Goal: Task Accomplishment & Management: Manage account settings

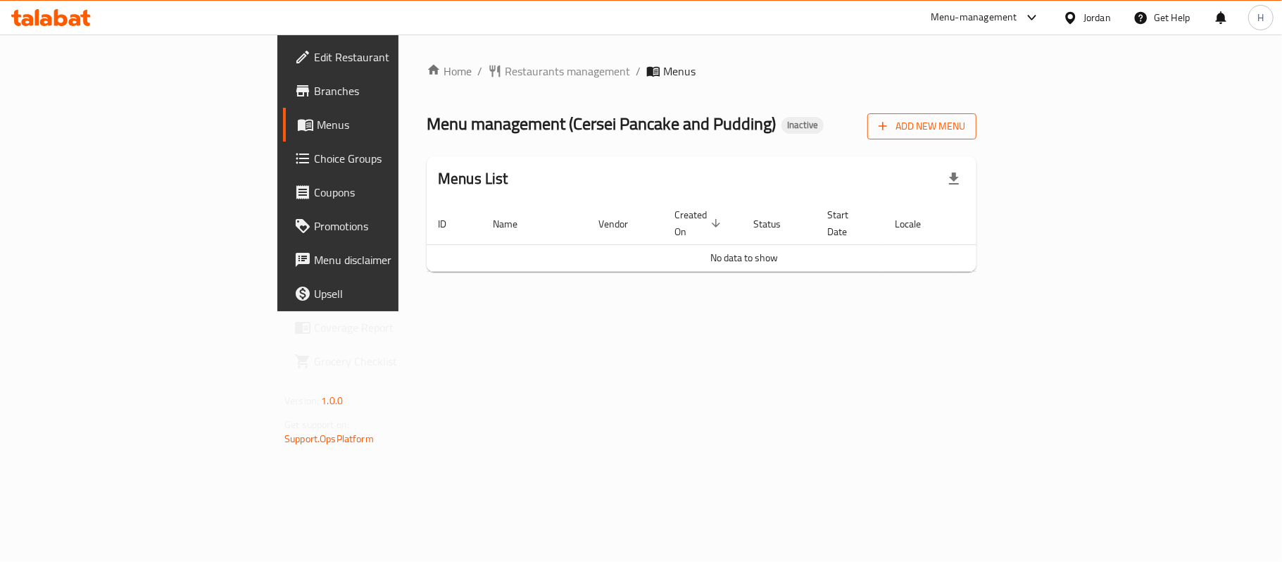
click at [965, 130] on span "Add New Menu" at bounding box center [922, 127] width 87 height 18
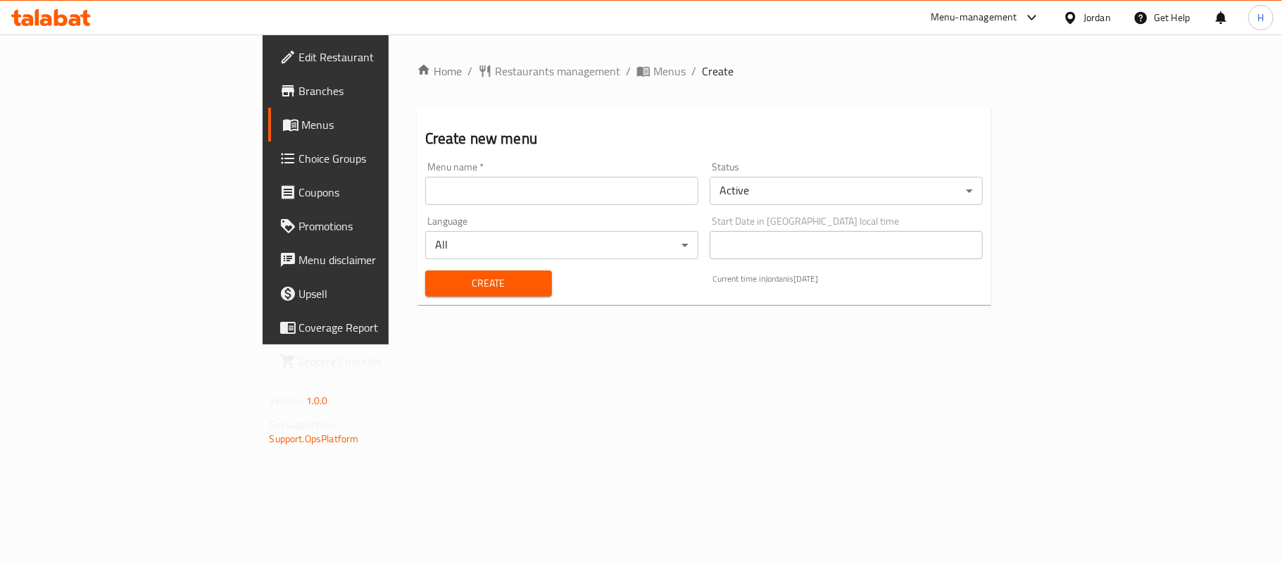
drag, startPoint x: 615, startPoint y: 168, endPoint x: 598, endPoint y: 175, distance: 19.2
click at [612, 170] on div "Menu name   * Menu name *" at bounding box center [561, 183] width 273 height 43
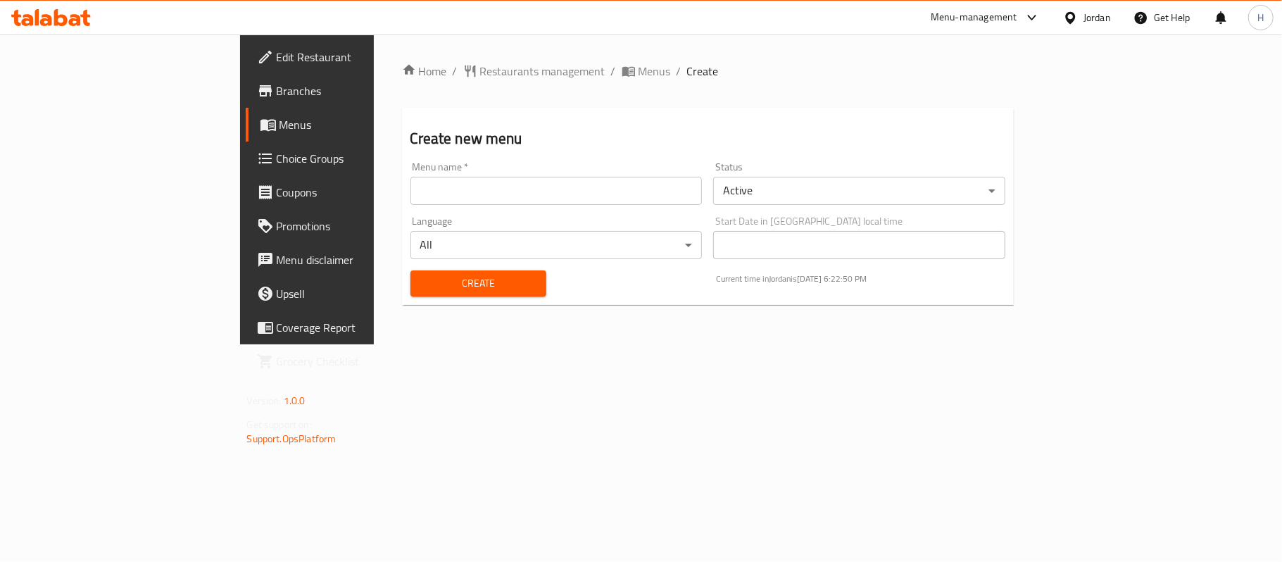
click at [542, 173] on div "Menu name   * Menu name *" at bounding box center [557, 183] width 292 height 43
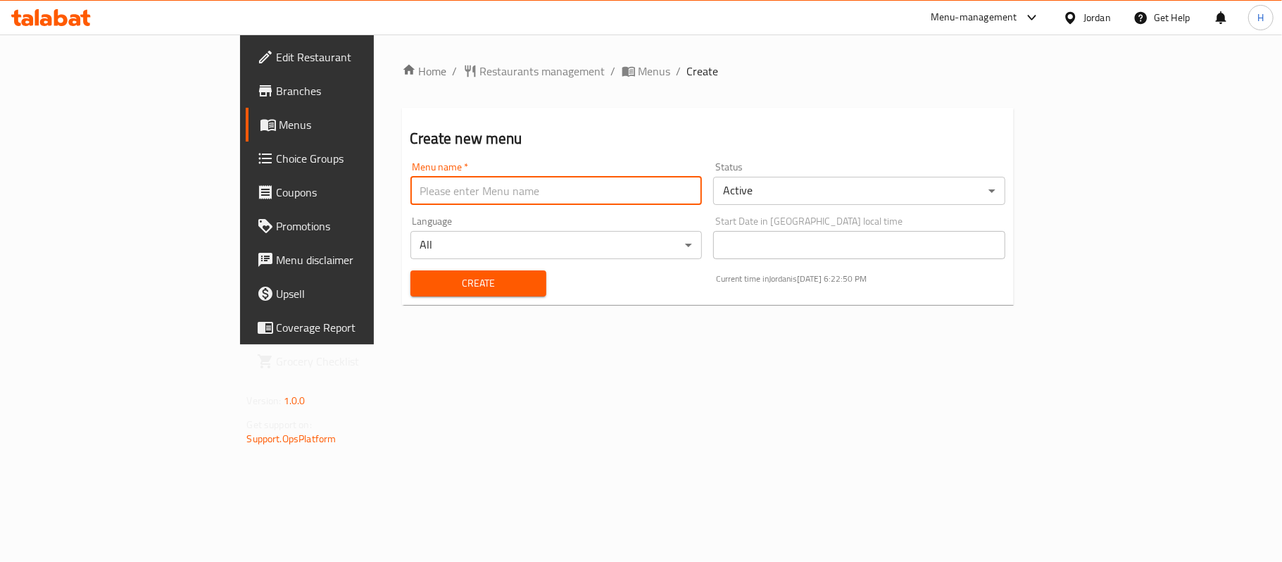
click at [475, 184] on input "text" at bounding box center [557, 191] width 292 height 28
type input "Menu"
click at [422, 282] on span "Create" at bounding box center [478, 284] width 113 height 18
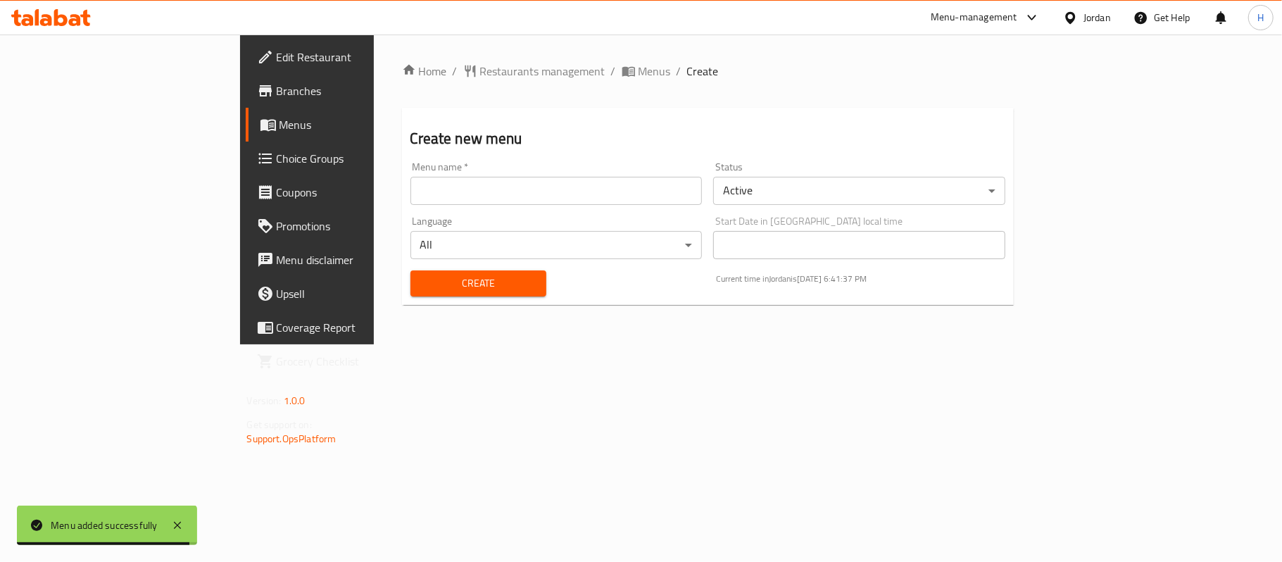
click at [280, 116] on span "Menus" at bounding box center [361, 124] width 163 height 17
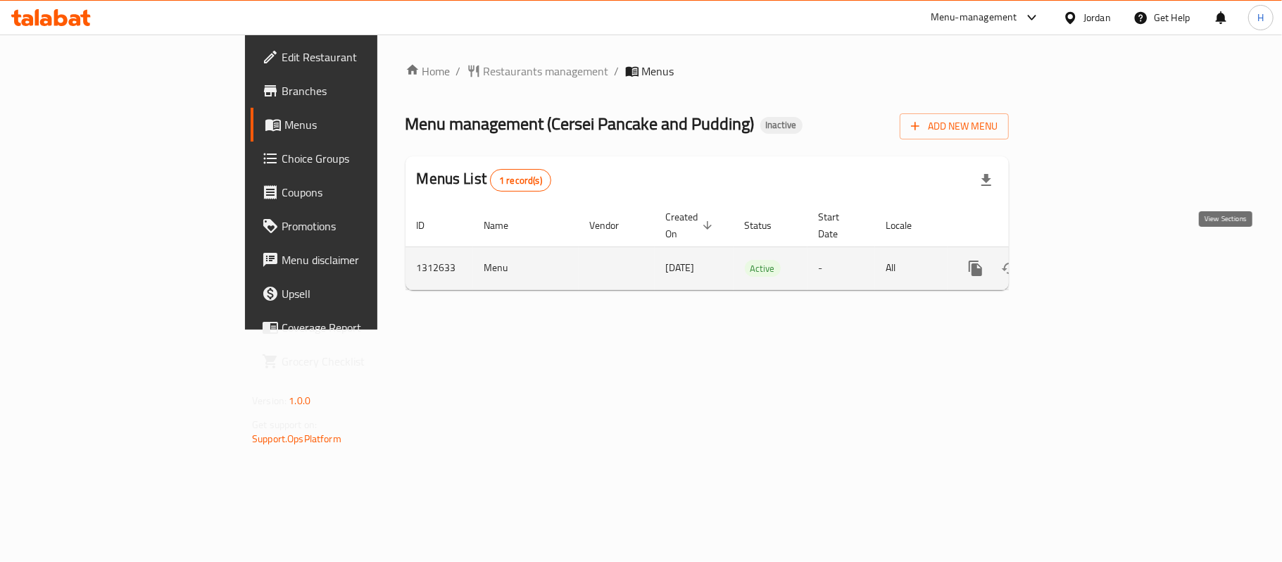
click at [1086, 260] on icon "enhanced table" at bounding box center [1077, 268] width 17 height 17
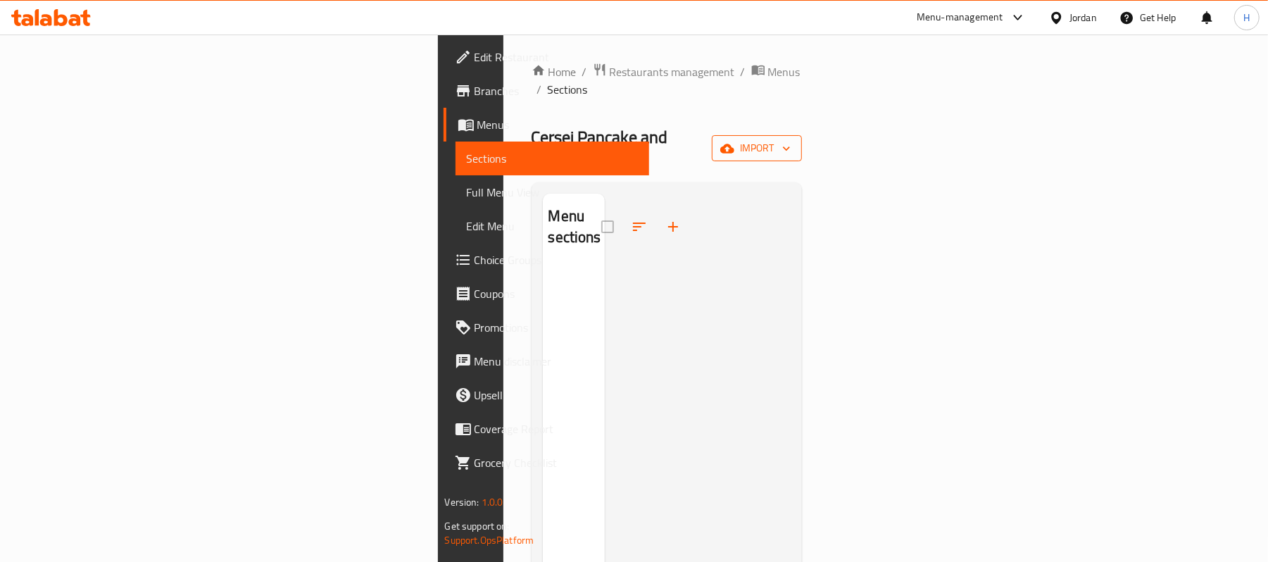
click at [791, 139] on span "import" at bounding box center [757, 148] width 68 height 18
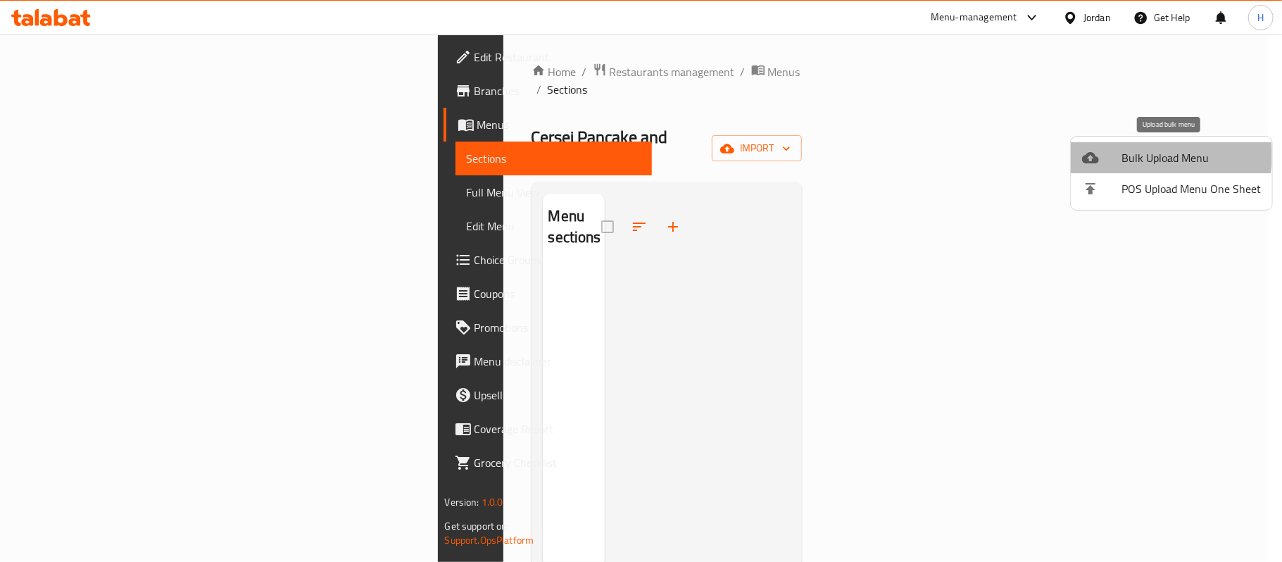
click at [1141, 156] on span "Bulk Upload Menu" at bounding box center [1191, 157] width 139 height 17
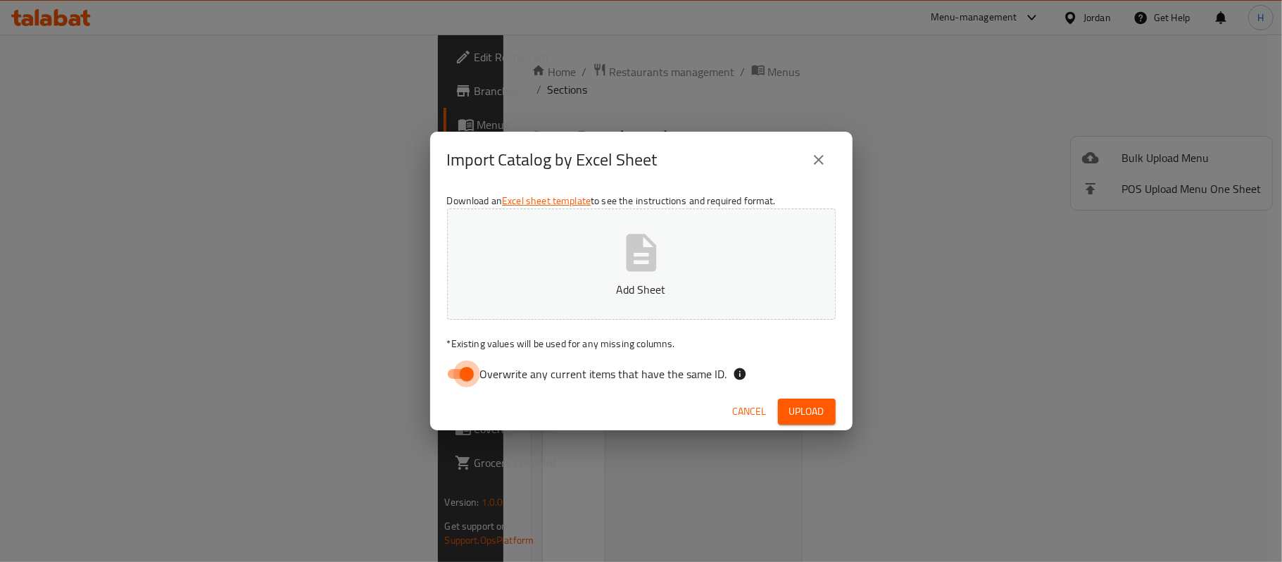
click at [457, 373] on input "Overwrite any current items that have the same ID." at bounding box center [467, 374] width 80 height 27
checkbox input "false"
click at [641, 412] on div "Cancel Upload" at bounding box center [641, 411] width 423 height 37
click at [812, 414] on span "Upload" at bounding box center [806, 412] width 35 height 18
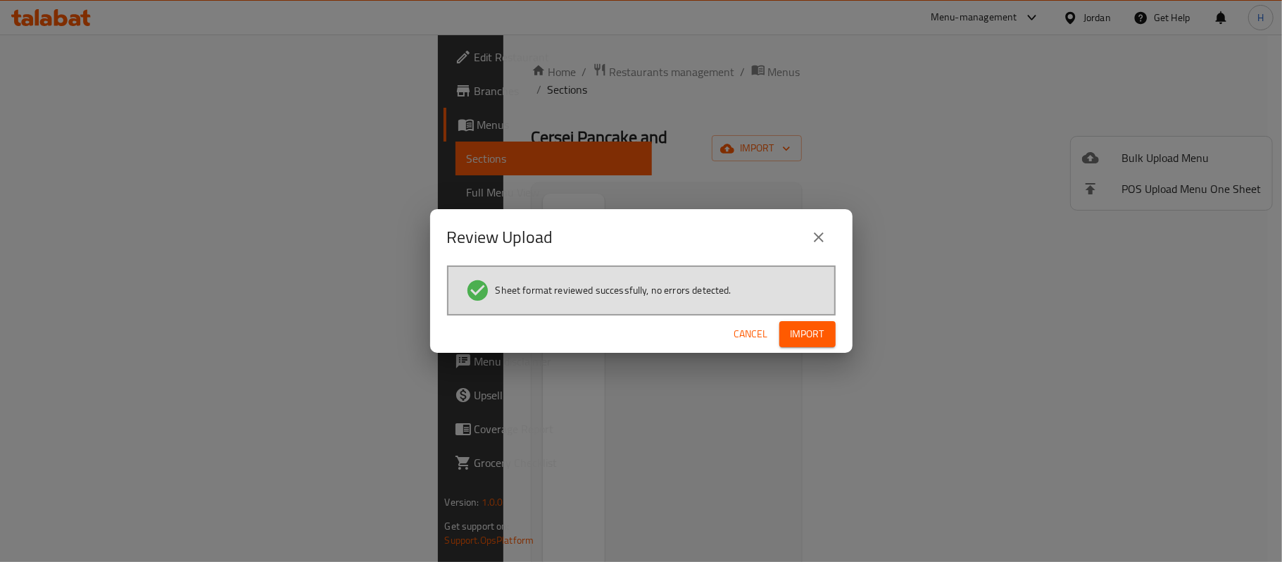
click at [811, 327] on span "Import" at bounding box center [808, 334] width 34 height 18
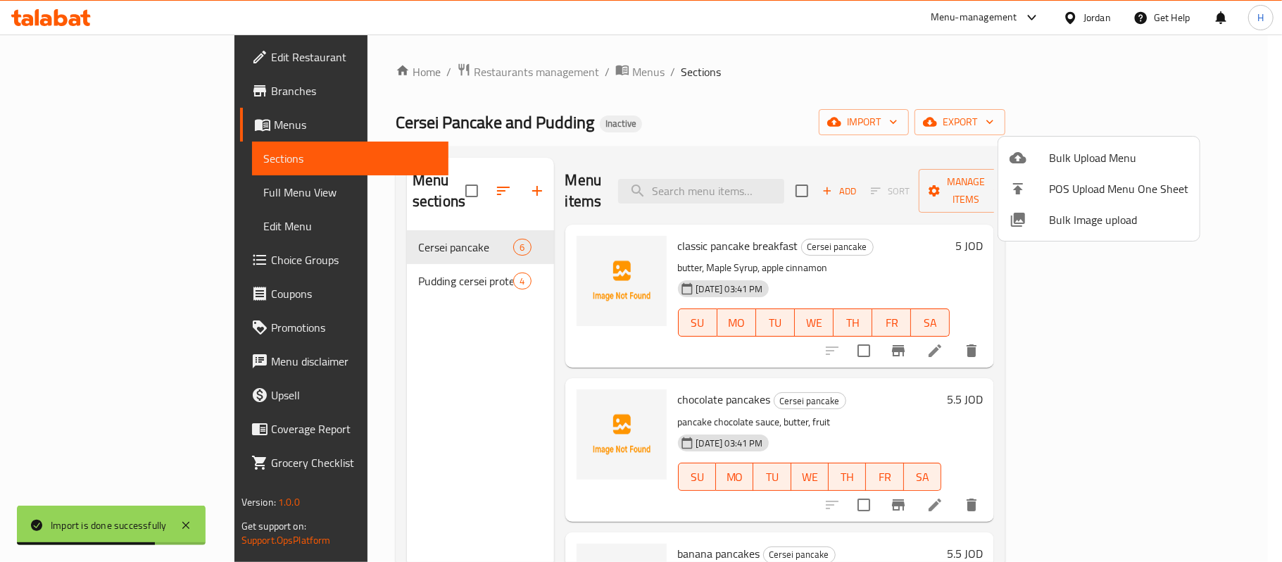
click at [62, 182] on div at bounding box center [641, 281] width 1282 height 562
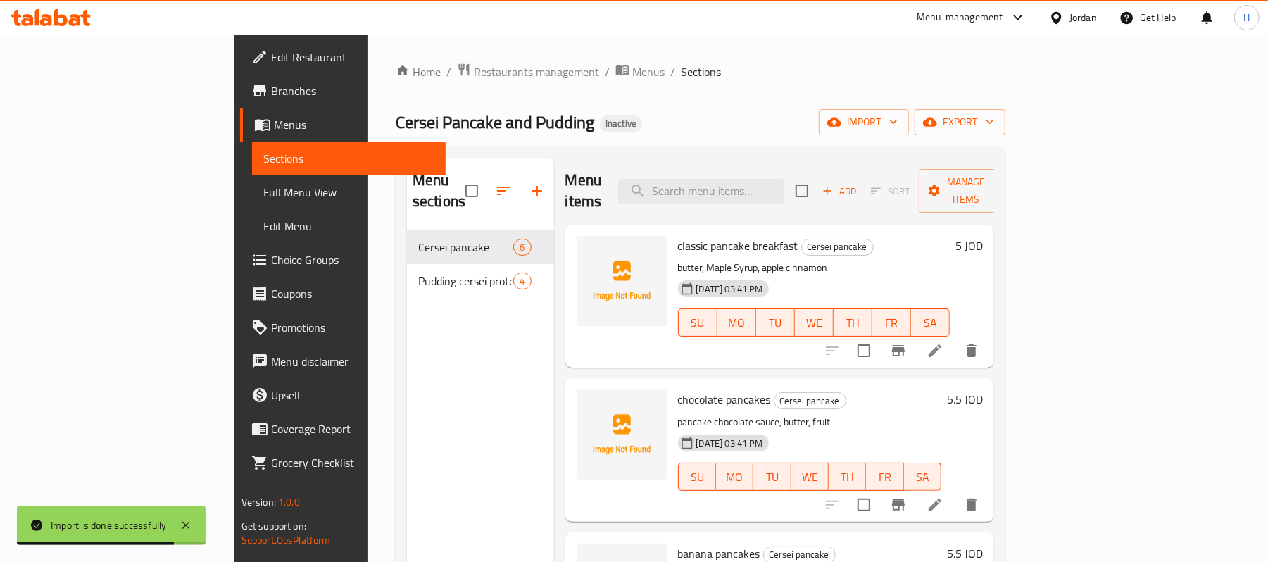
click at [263, 192] on span "Full Menu View" at bounding box center [349, 192] width 172 height 17
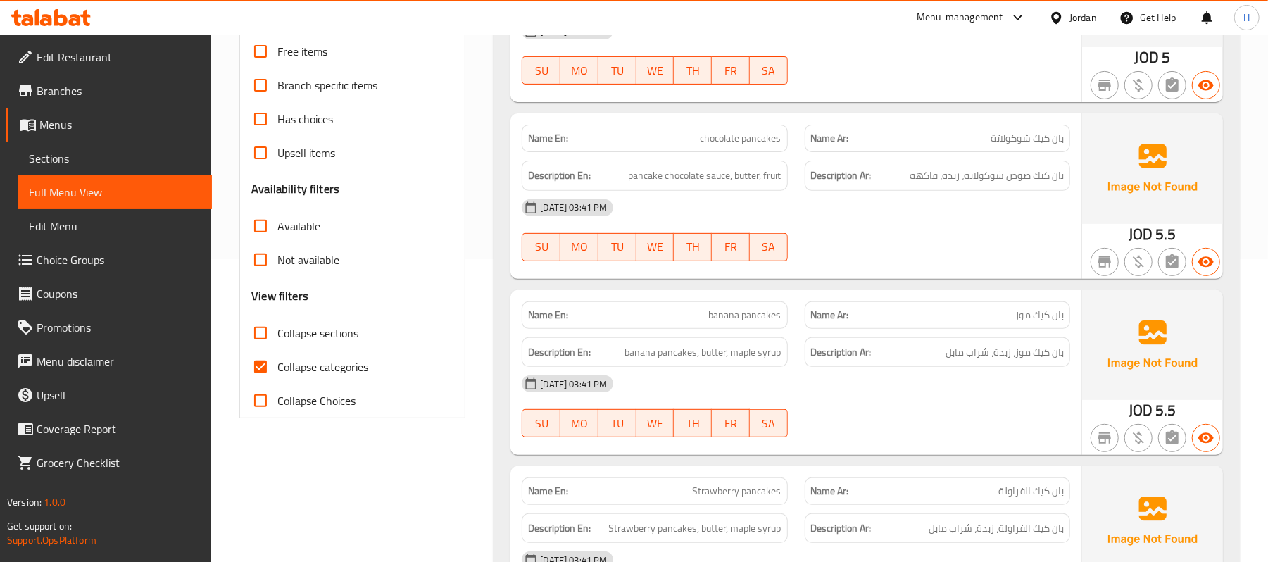
scroll to position [282, 0]
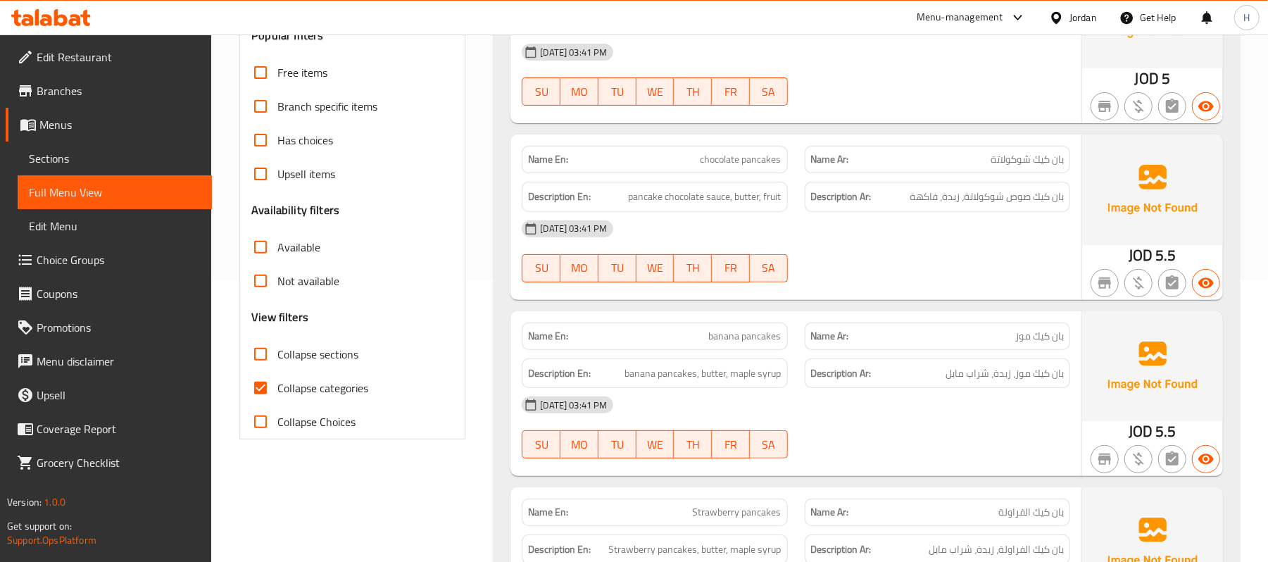
click at [751, 156] on span "chocolate pancakes" at bounding box center [741, 159] width 81 height 15
copy span "chocolate pancakes"
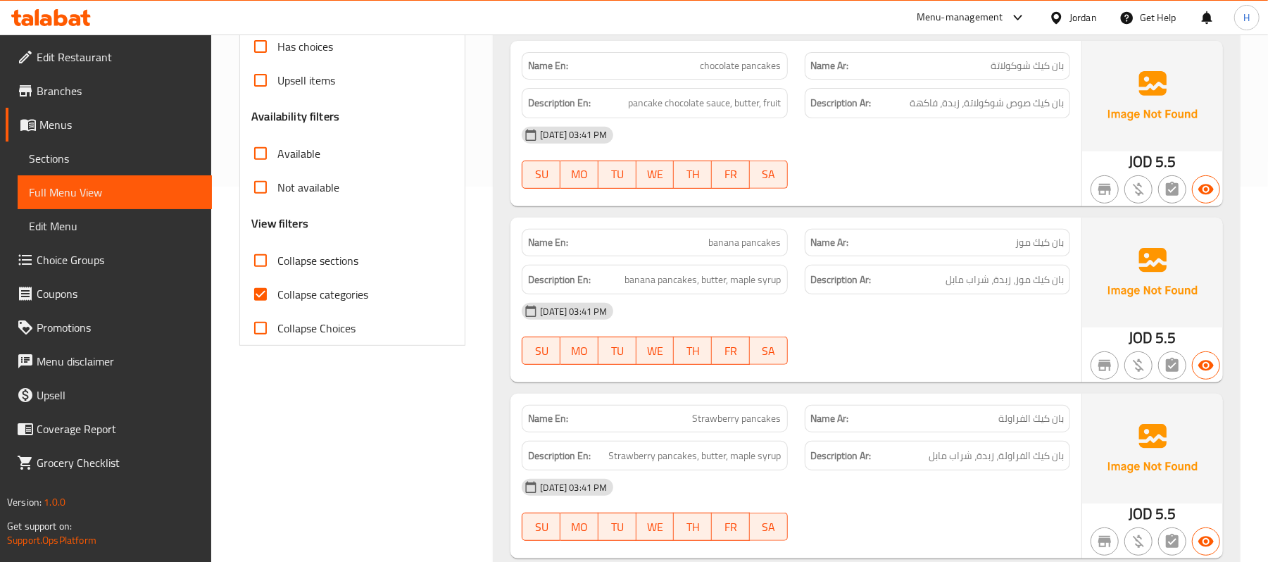
click at [735, 242] on span "banana pancakes" at bounding box center [745, 242] width 73 height 15
copy span "banana pancakes"
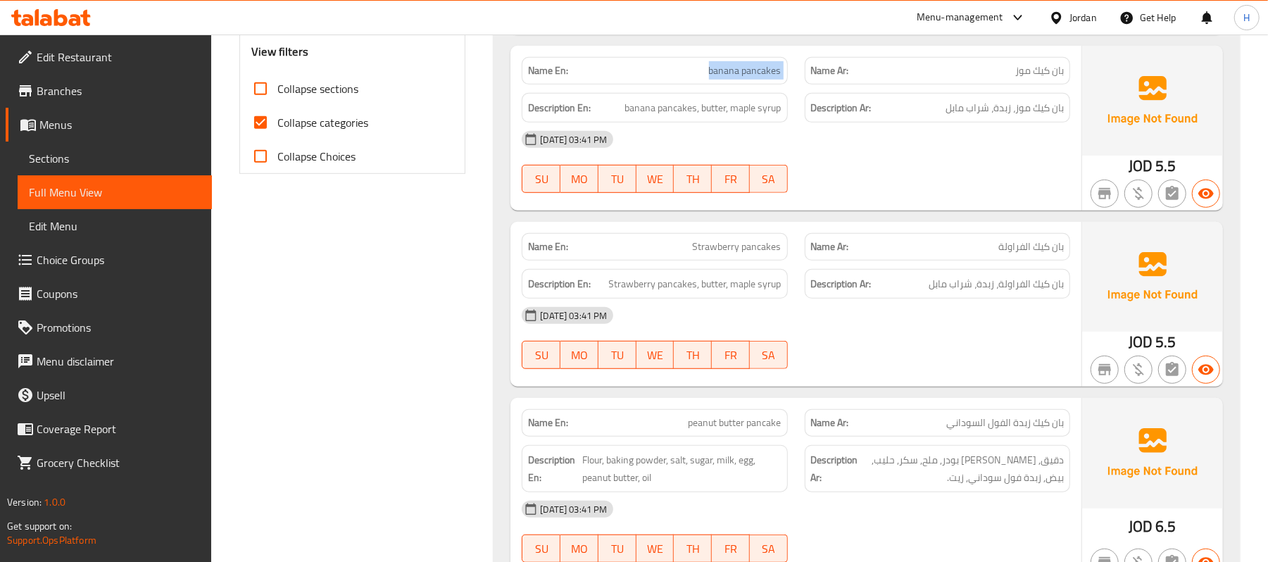
scroll to position [563, 0]
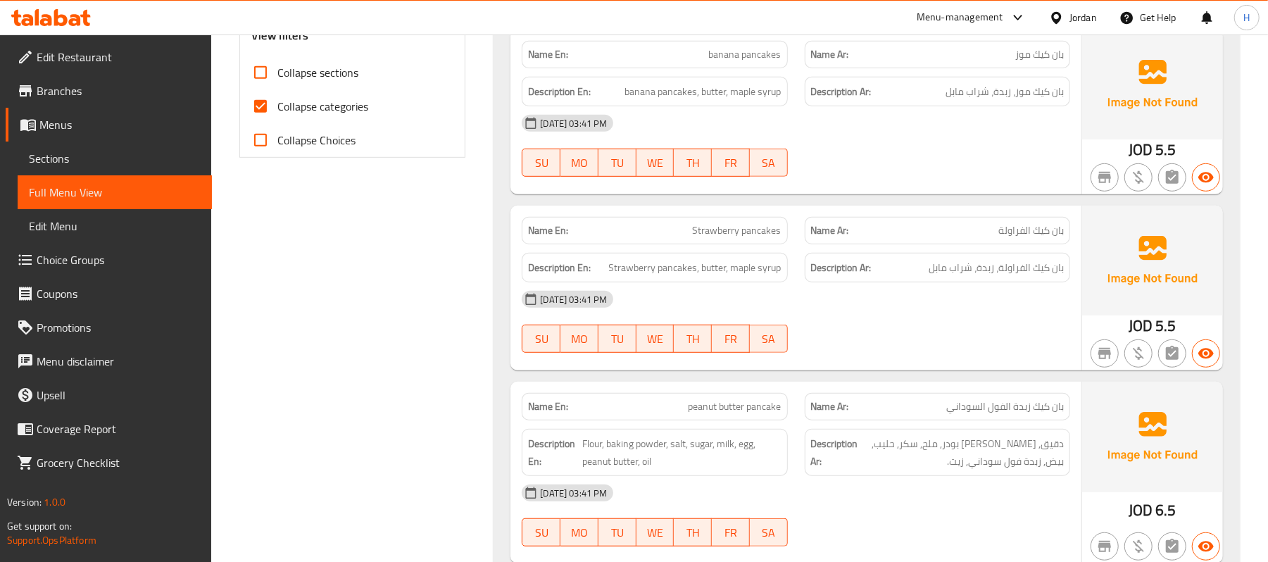
click at [725, 234] on span "Strawberry pancakes" at bounding box center [737, 230] width 89 height 15
copy span "Strawberry pancakes"
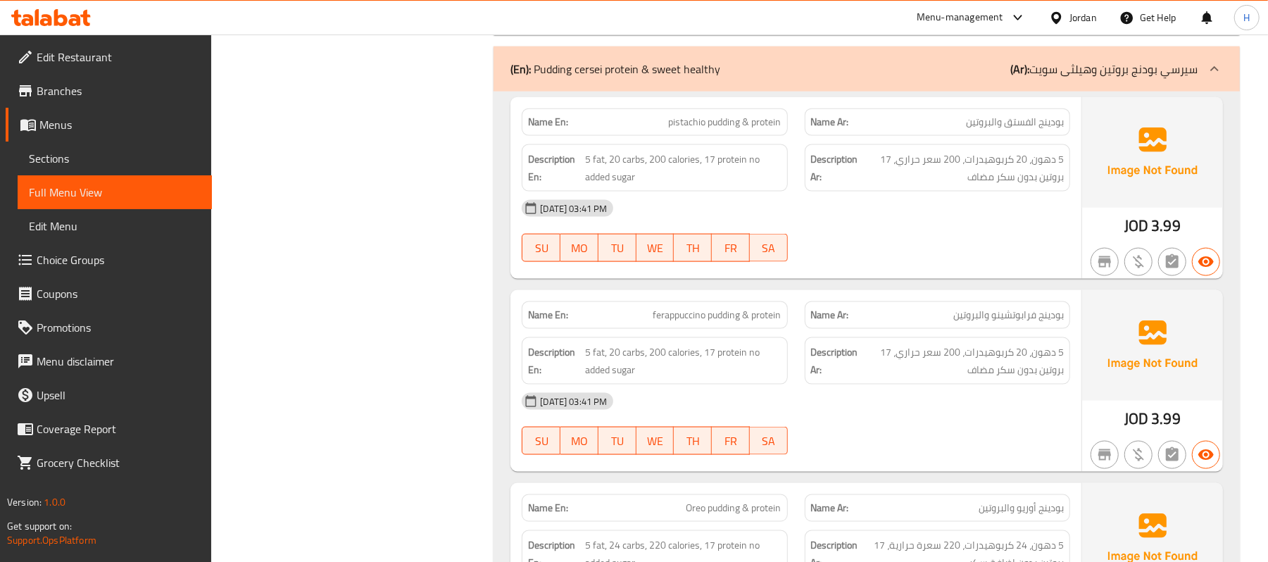
scroll to position [1314, 0]
click at [634, 159] on span "5 fat, 20 carbs, 200 calories, 17 protein no added sugar" at bounding box center [683, 166] width 196 height 35
copy span "carbs"
click at [687, 156] on span "5 fat, 20 carbs, 200 calories, 17 protein no added sugar" at bounding box center [683, 166] width 196 height 35
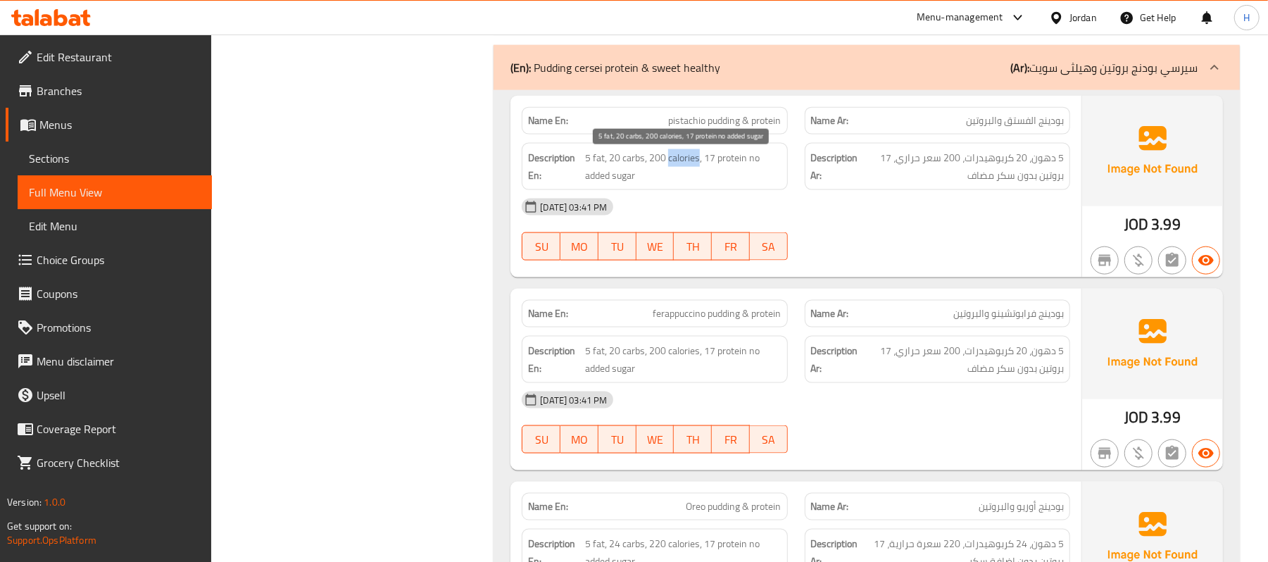
click at [687, 156] on span "5 fat, 20 carbs, 200 calories, 17 protein no added sugar" at bounding box center [683, 166] width 196 height 35
copy span "calories"
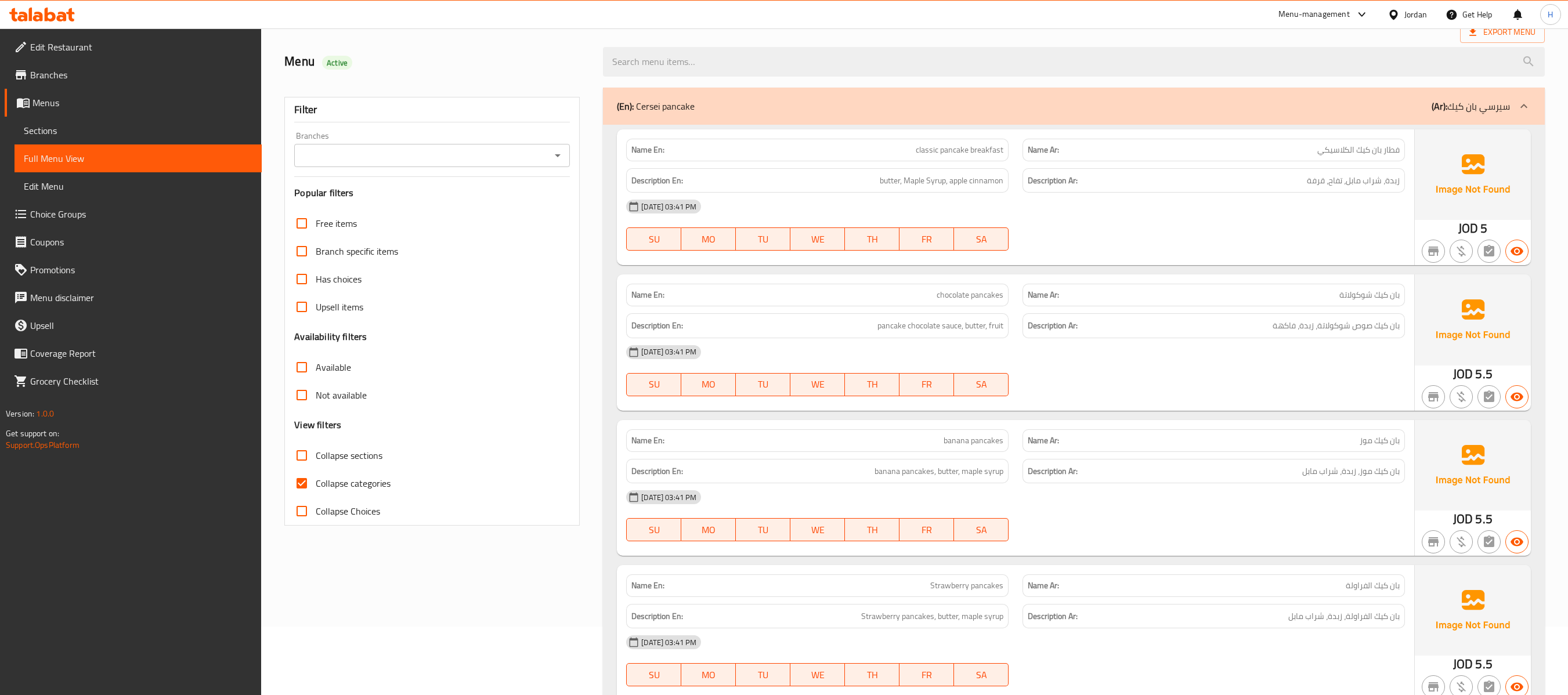
scroll to position [0, 0]
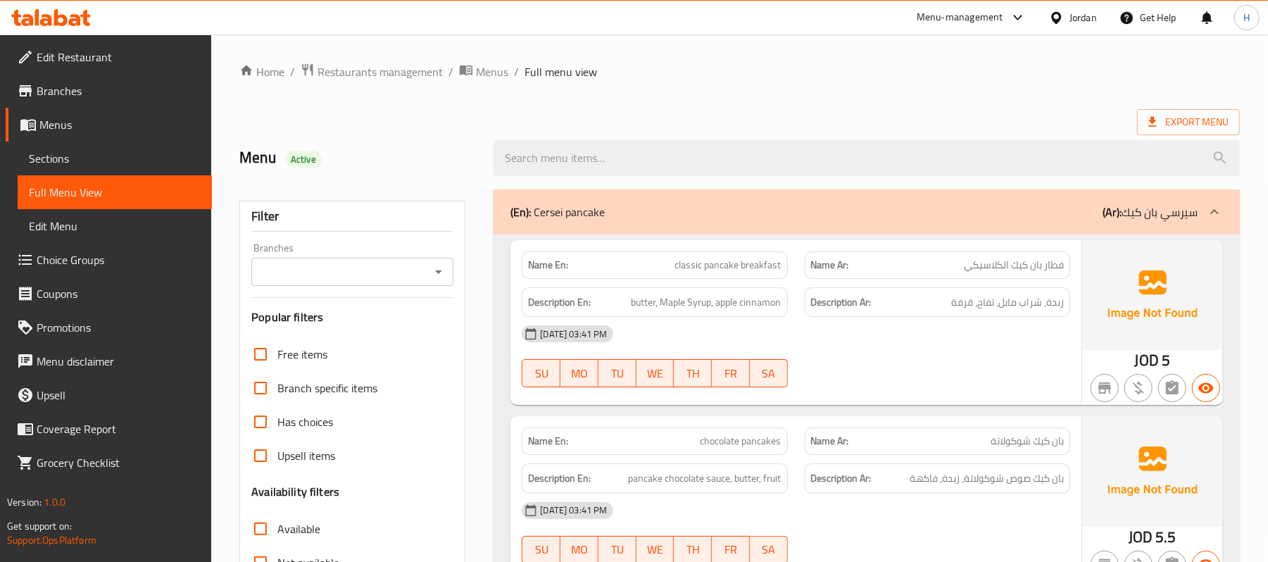
click at [96, 158] on span "Sections" at bounding box center [115, 158] width 172 height 17
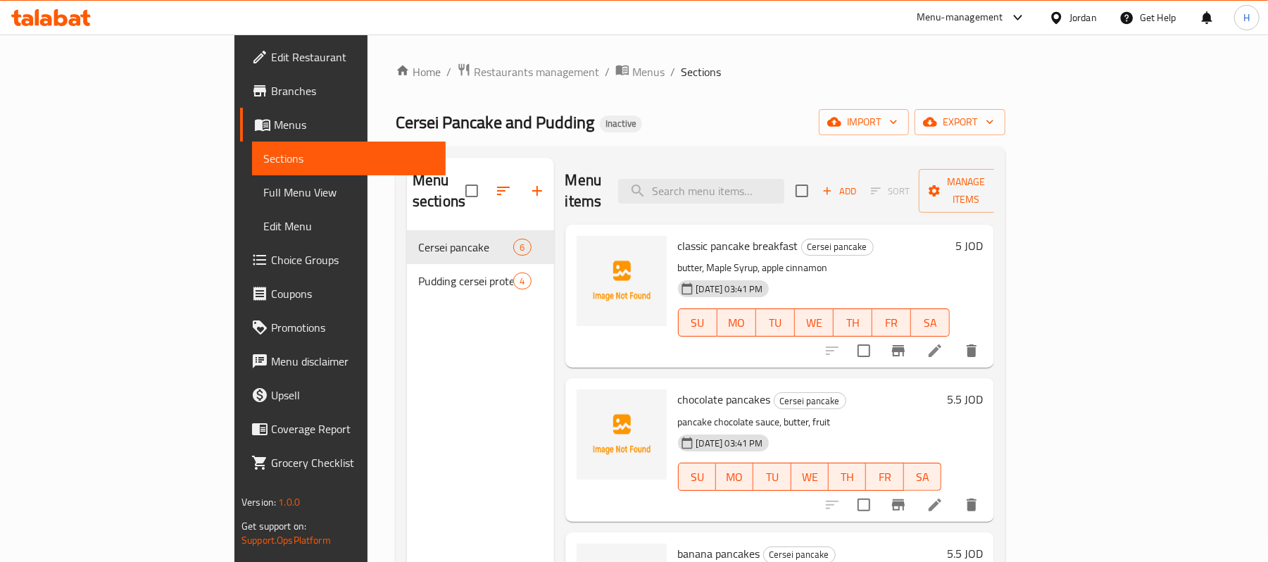
click at [761, 167] on div "Menu items Add Sort Manage items" at bounding box center [780, 191] width 430 height 67
click at [751, 179] on input "search" at bounding box center [701, 191] width 166 height 25
paste input "chocolate pancakes"
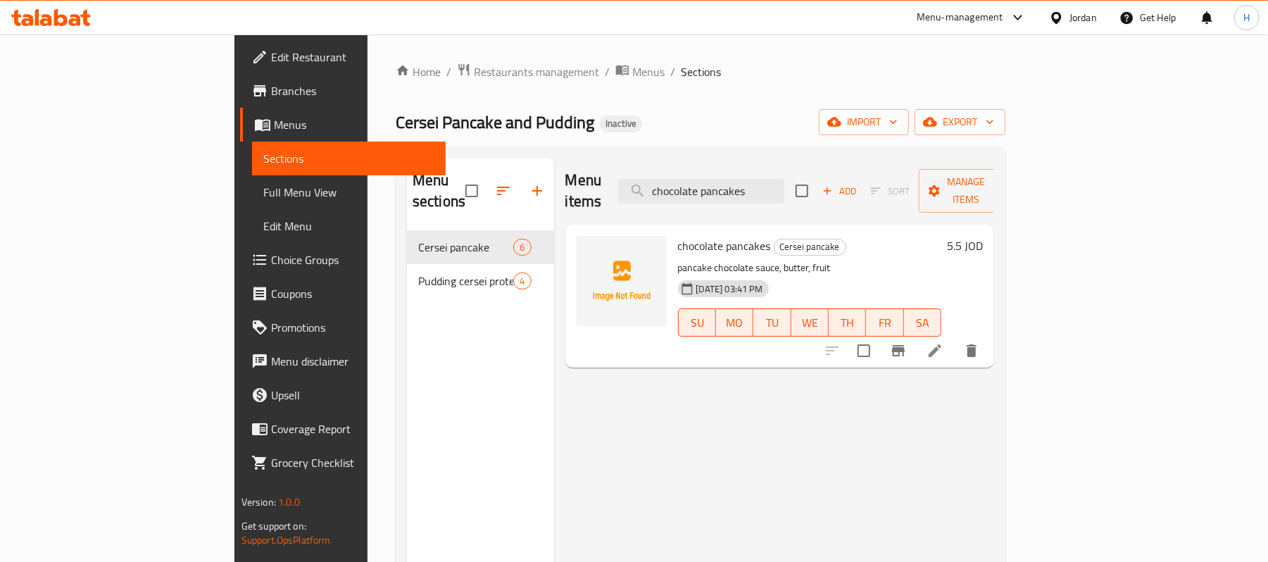
type input "chocolate pancakes"
click at [955, 339] on li at bounding box center [934, 350] width 39 height 25
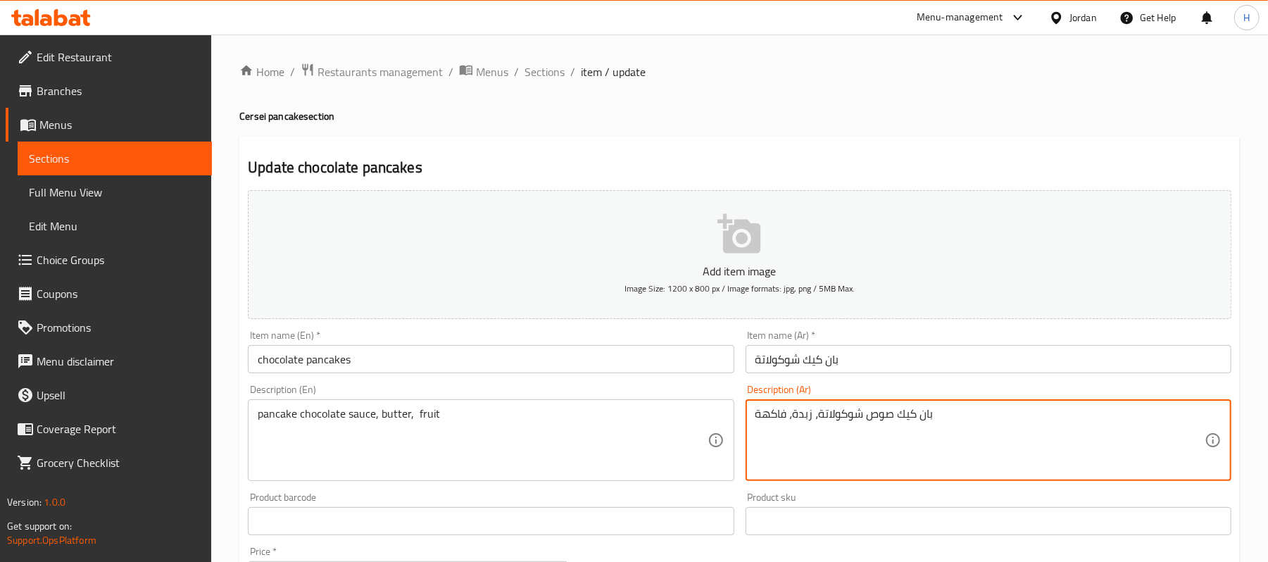
click at [888, 415] on textarea "بان كيك صوص شوكولاتة، زبدة، فاكهة" at bounding box center [980, 440] width 449 height 67
click at [817, 413] on textarea "بان كيك شوكولاتة، زبدة، فاكهة" at bounding box center [980, 440] width 449 height 67
paste textarea "وص"
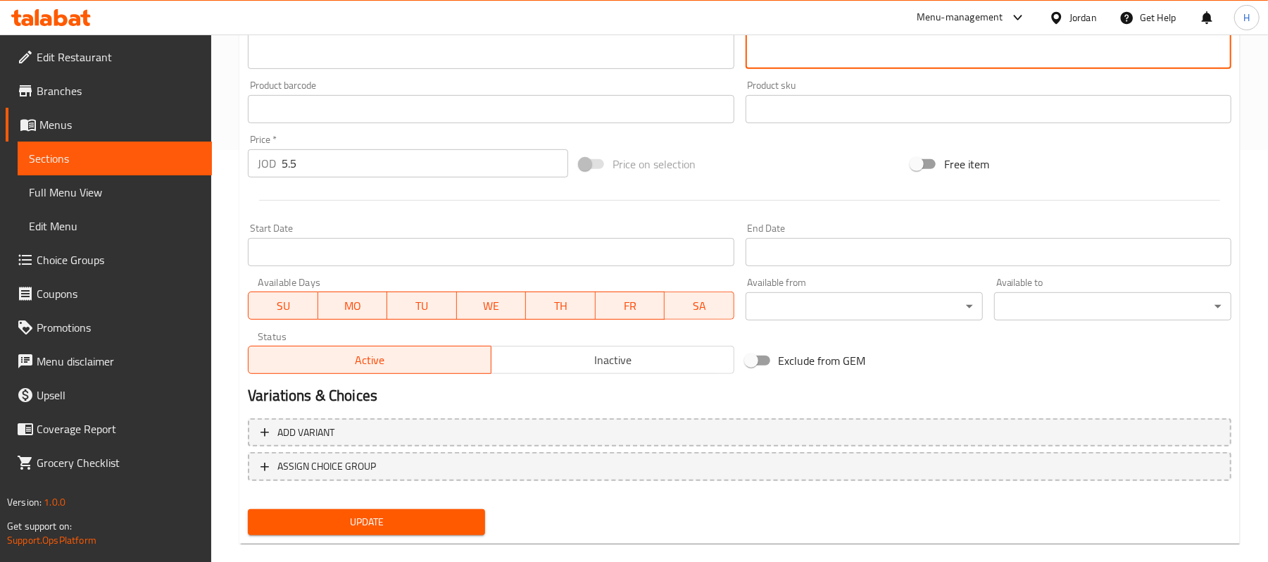
scroll to position [432, 0]
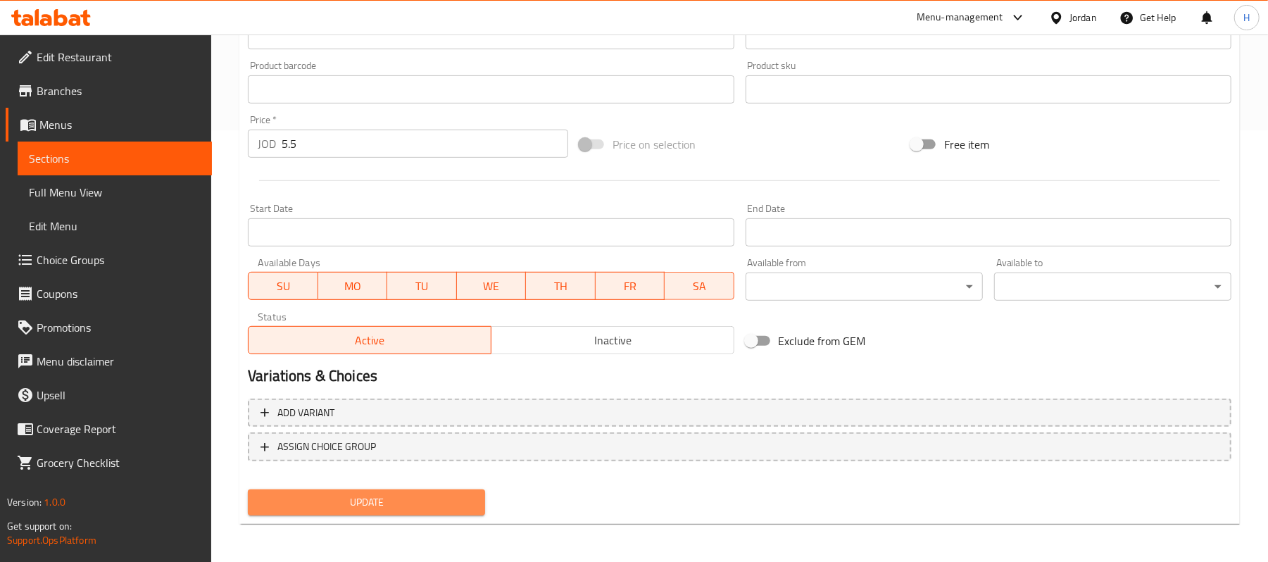
click at [379, 511] on button "Update" at bounding box center [366, 502] width 237 height 26
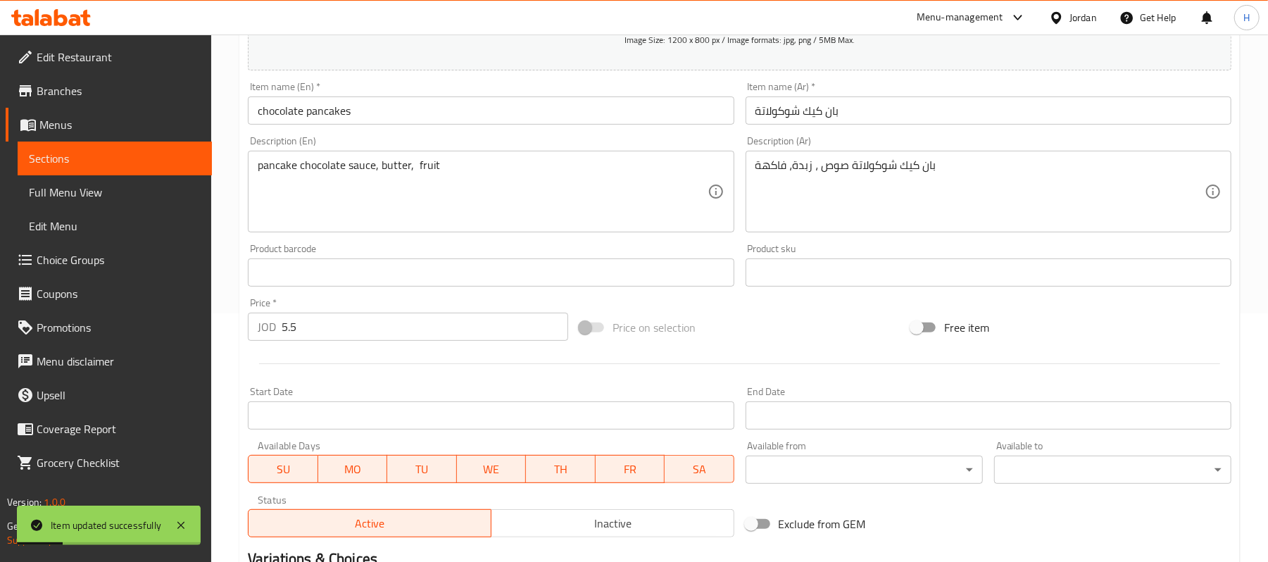
scroll to position [244, 0]
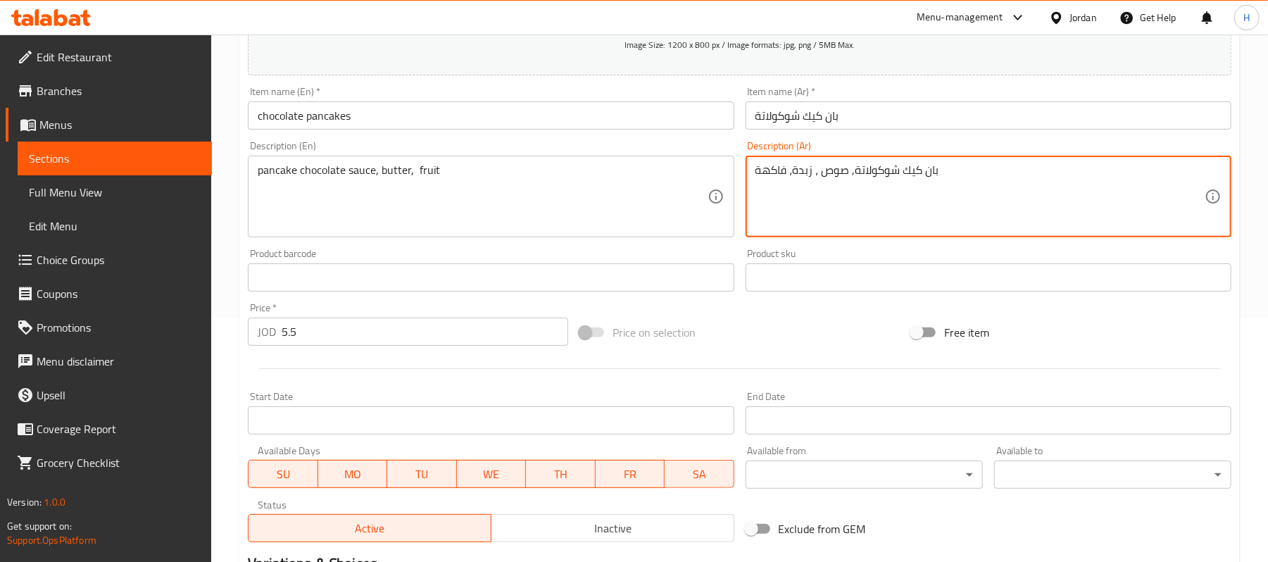
drag, startPoint x: 846, startPoint y: 178, endPoint x: 984, endPoint y: 167, distance: 138.5
click at [984, 167] on textarea "بان كيك شوكولاتة, صوص ، زبدة، فاكهة" at bounding box center [980, 196] width 449 height 67
type textarea "صوص ، زبدة، فاكهة"
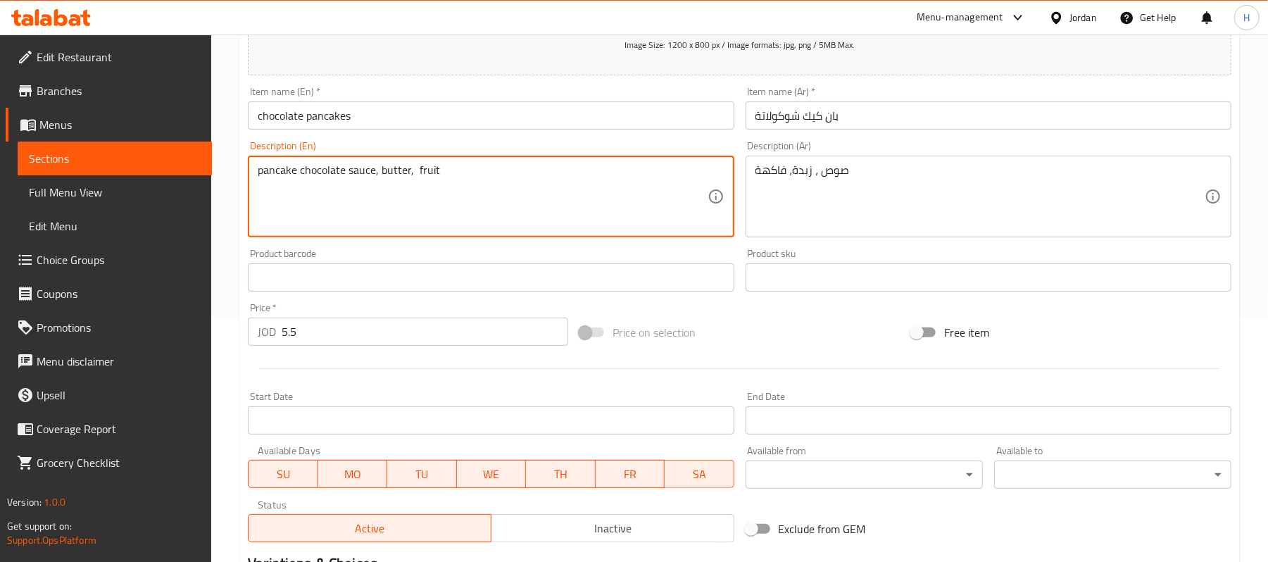
drag, startPoint x: 347, startPoint y: 173, endPoint x: 224, endPoint y: 179, distance: 123.4
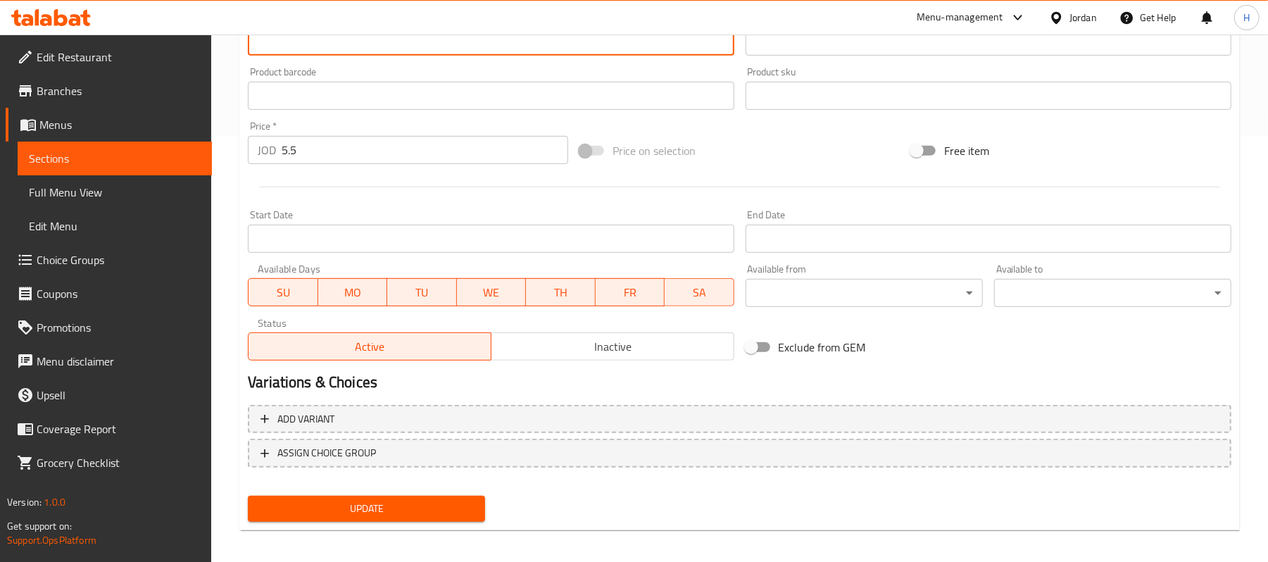
scroll to position [432, 0]
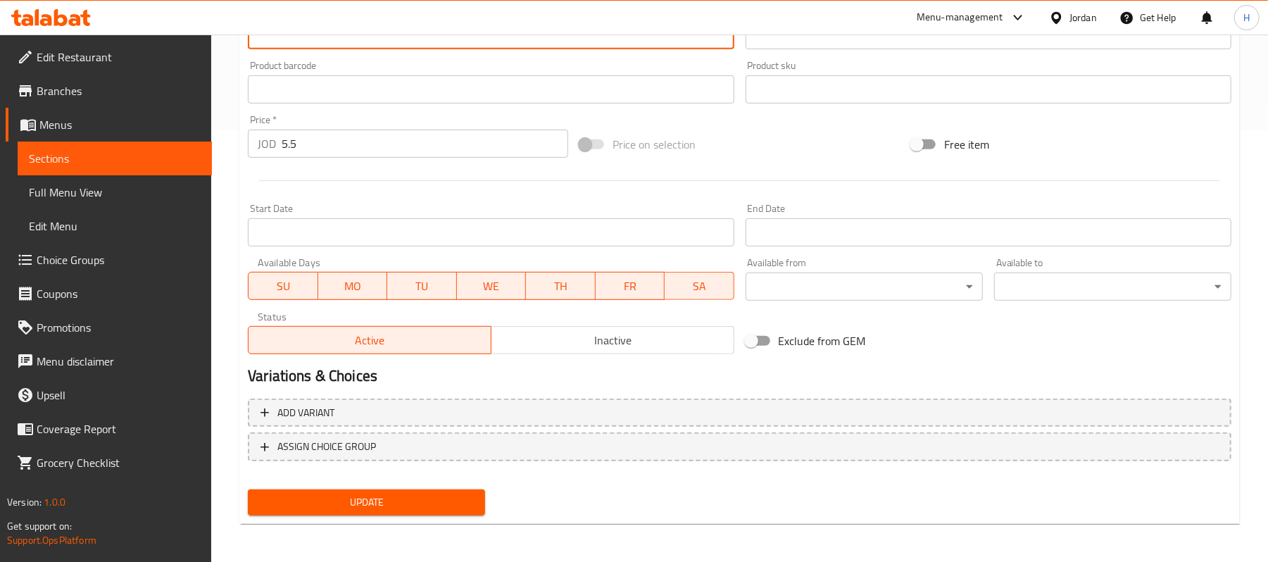
type textarea "sauce, butter, fruit"
click at [367, 508] on span "Update" at bounding box center [366, 503] width 215 height 18
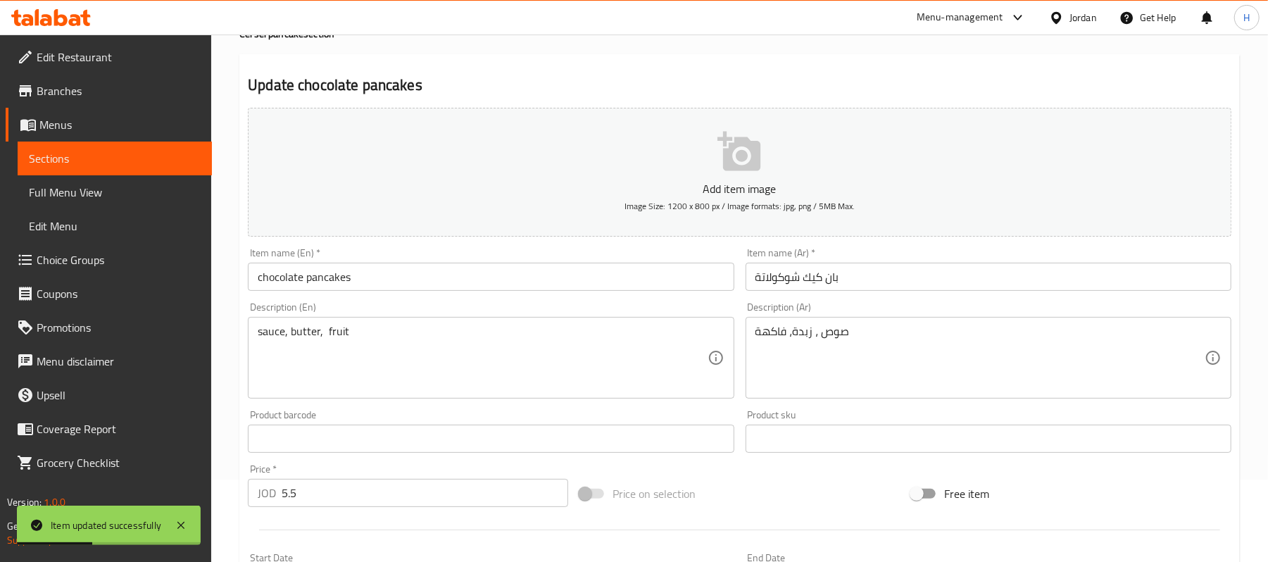
scroll to position [0, 0]
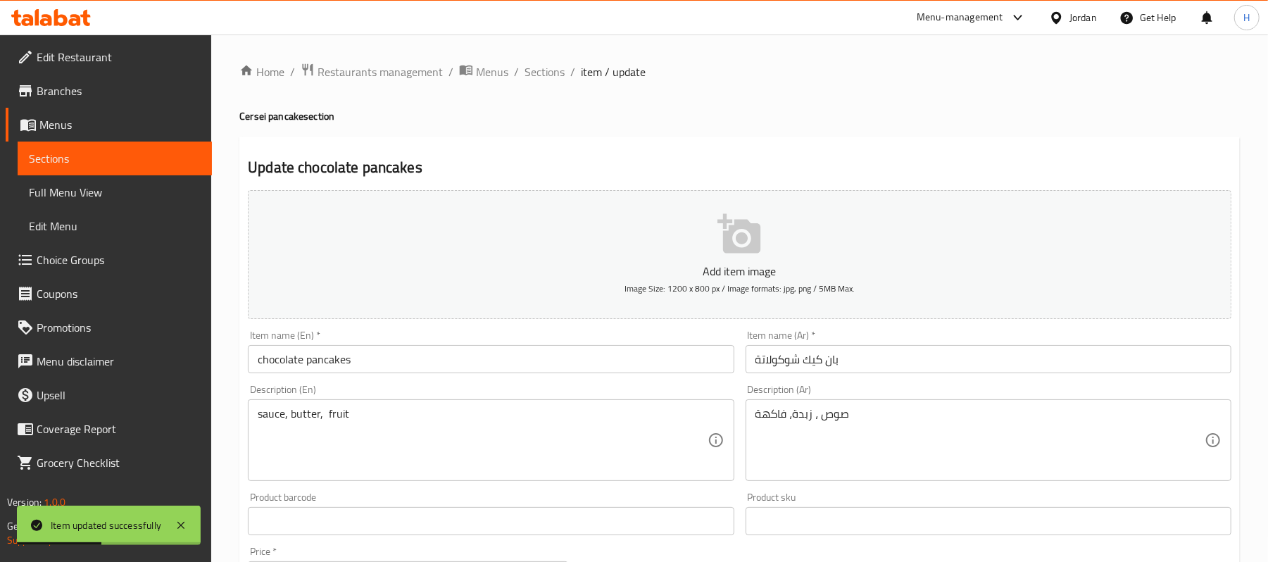
drag, startPoint x: 544, startPoint y: 69, endPoint x: 568, endPoint y: 82, distance: 27.1
click at [544, 69] on span "Sections" at bounding box center [545, 71] width 40 height 17
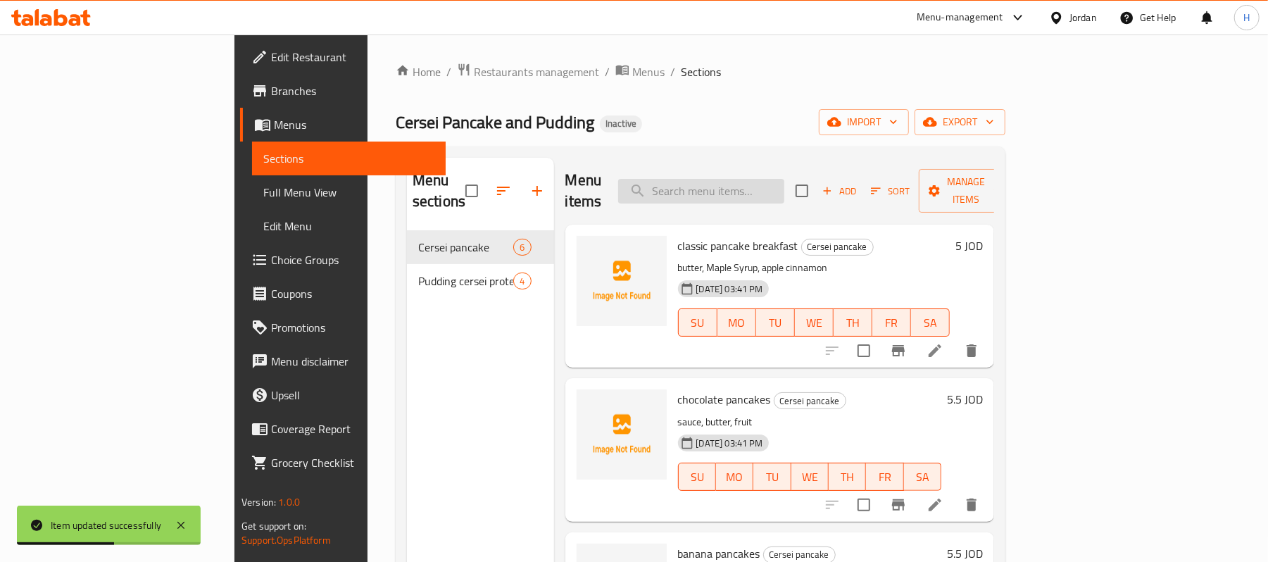
click at [742, 179] on input "search" at bounding box center [701, 191] width 166 height 25
paste input "banana pancakes"
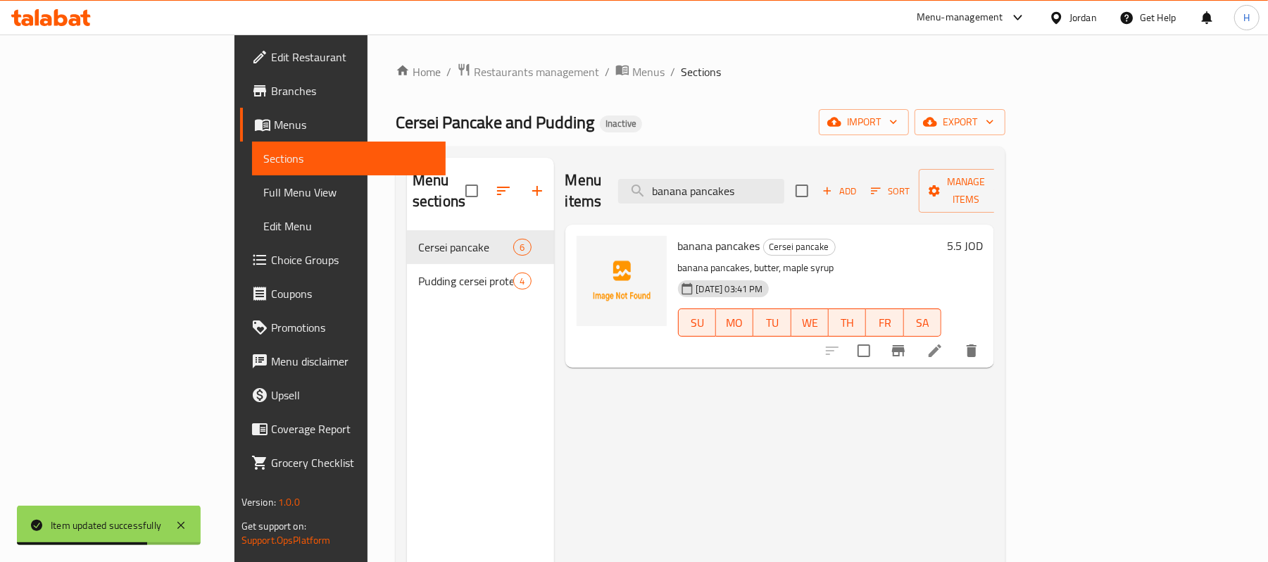
type input "banana pancakes"
click at [944, 342] on icon at bounding box center [935, 350] width 17 height 17
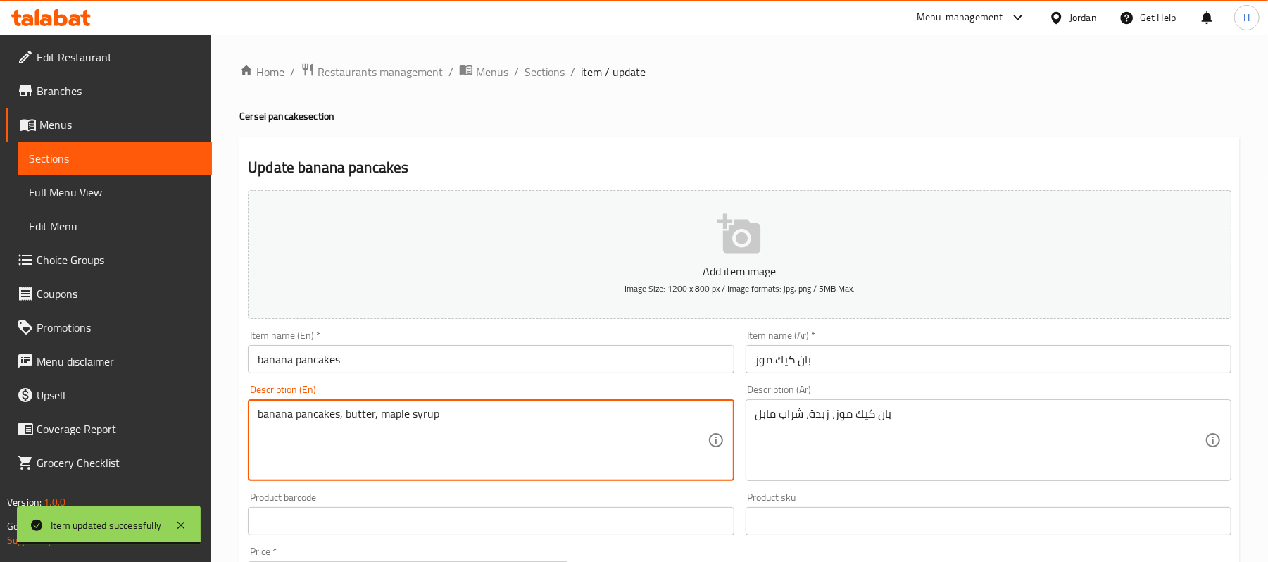
drag, startPoint x: 342, startPoint y: 415, endPoint x: 170, endPoint y: 398, distance: 173.4
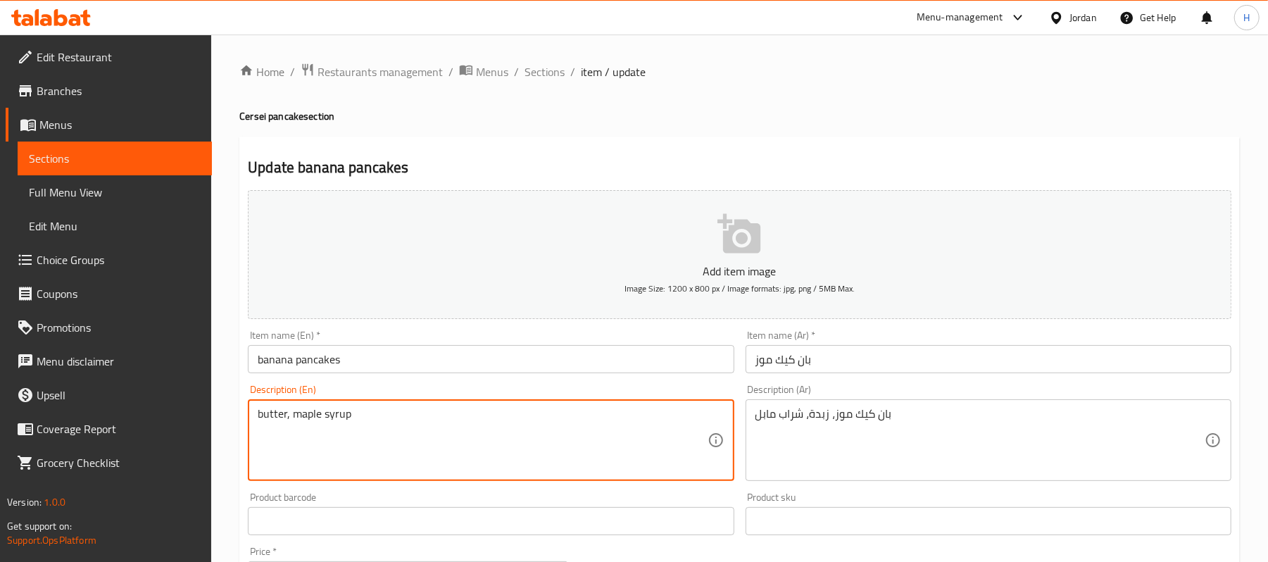
type textarea "butter, maple syrup"
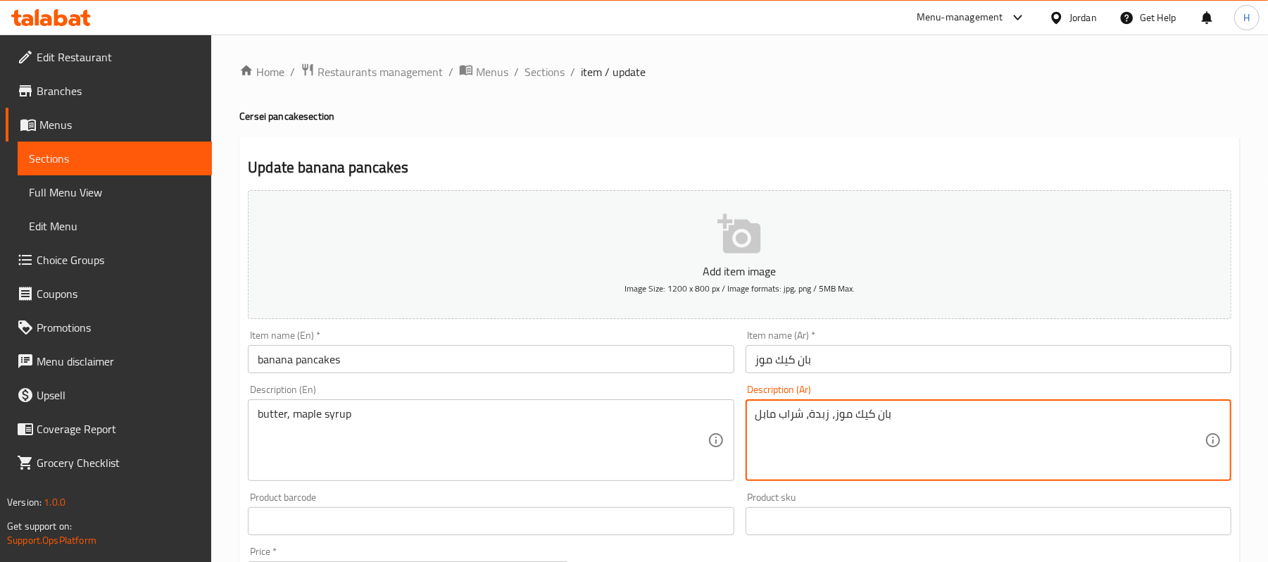
drag, startPoint x: 832, startPoint y: 418, endPoint x: 1000, endPoint y: 409, distance: 167.8
click at [1000, 409] on textarea "بان كيك موز، زبدة، شراب مابل" at bounding box center [980, 440] width 449 height 67
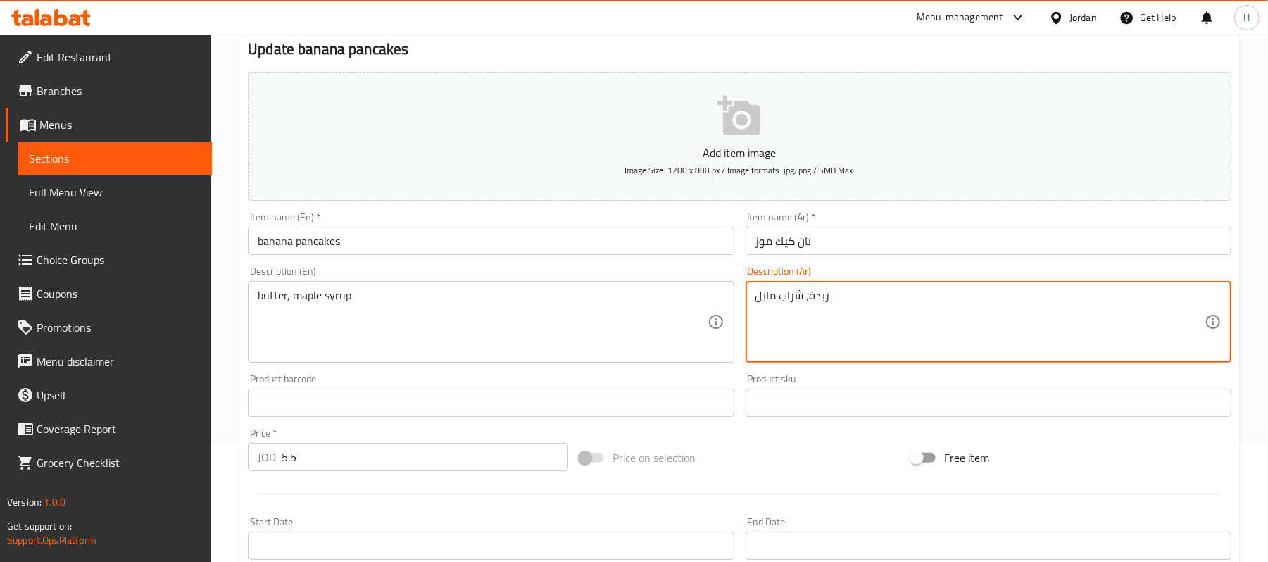
scroll to position [375, 0]
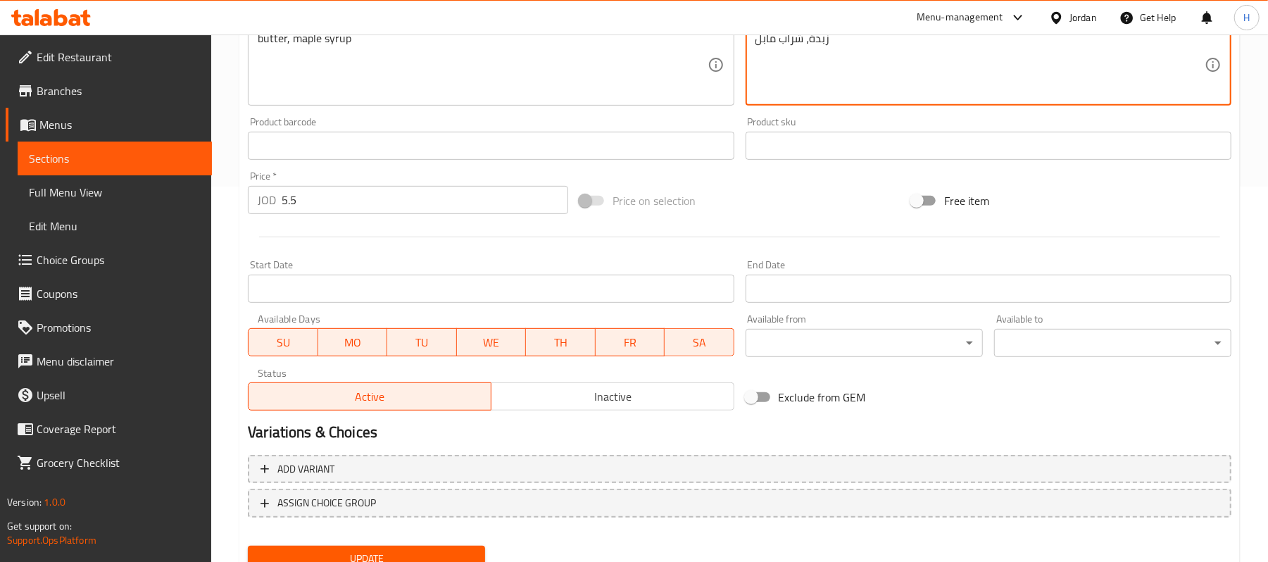
type textarea "زبدة، شراب مابل"
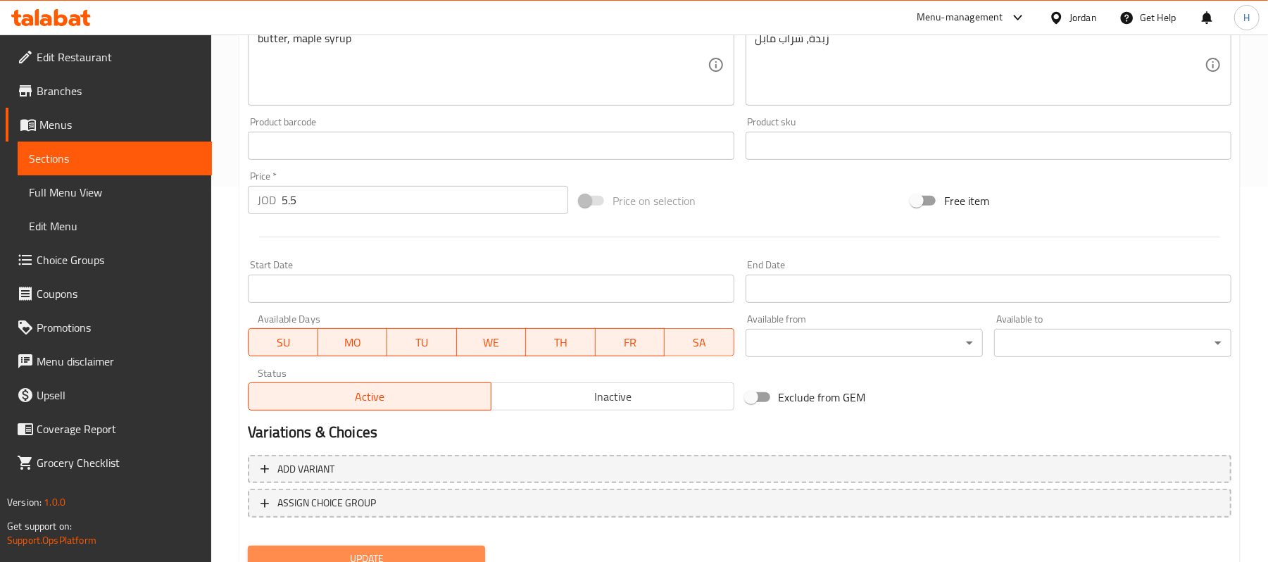
click at [330, 548] on button "Update" at bounding box center [366, 559] width 237 height 26
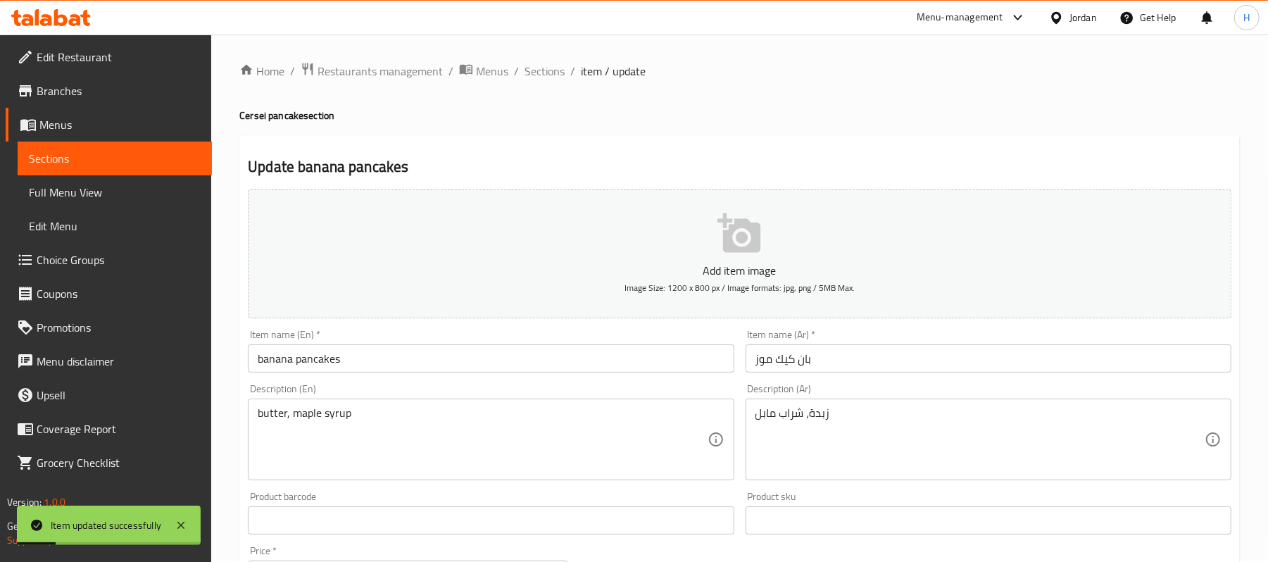
scroll to position [0, 0]
drag, startPoint x: 530, startPoint y: 75, endPoint x: 548, endPoint y: 94, distance: 26.4
click at [530, 75] on span "Sections" at bounding box center [545, 71] width 40 height 17
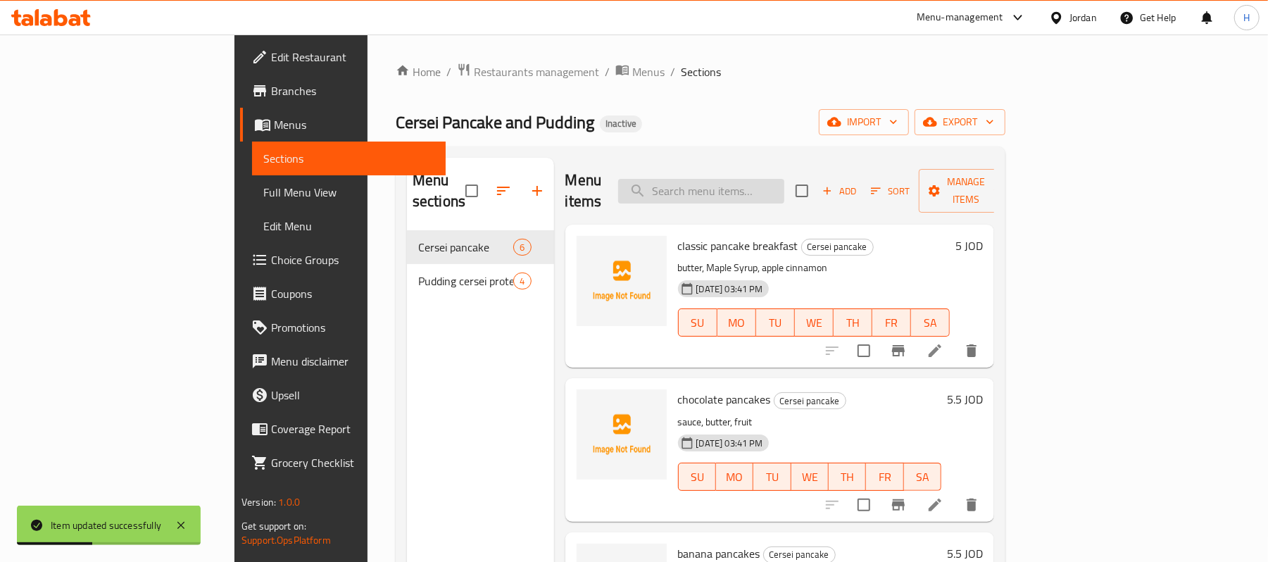
click at [739, 183] on input "search" at bounding box center [701, 191] width 166 height 25
paste input "Strawberry pancakes"
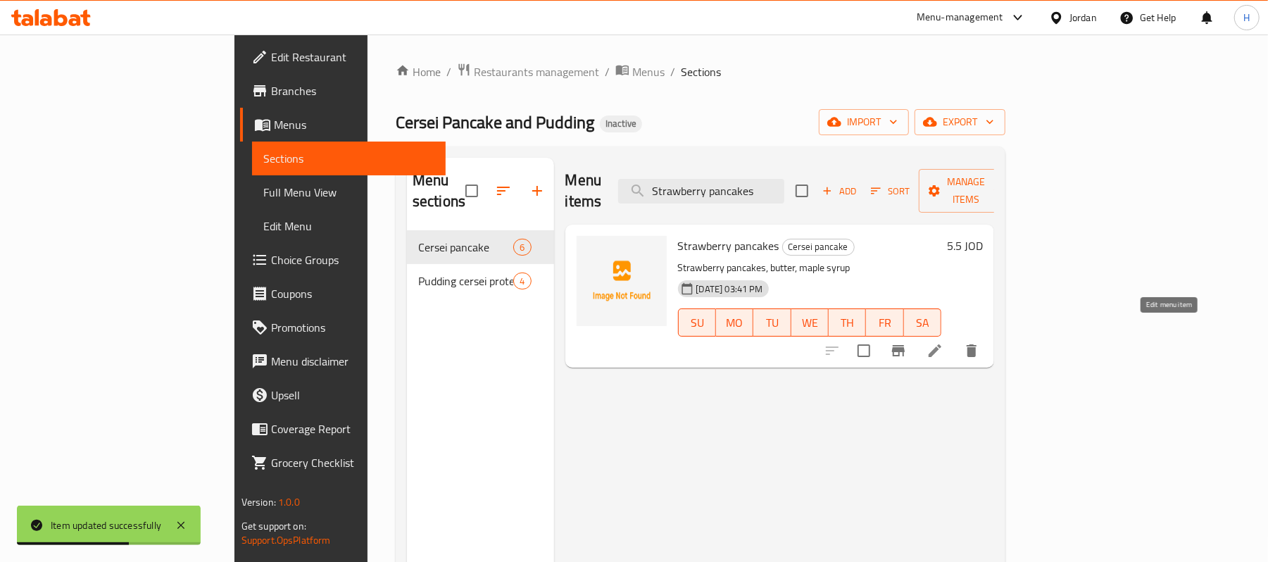
type input "Strawberry pancakes"
click at [941, 344] on icon at bounding box center [935, 350] width 13 height 13
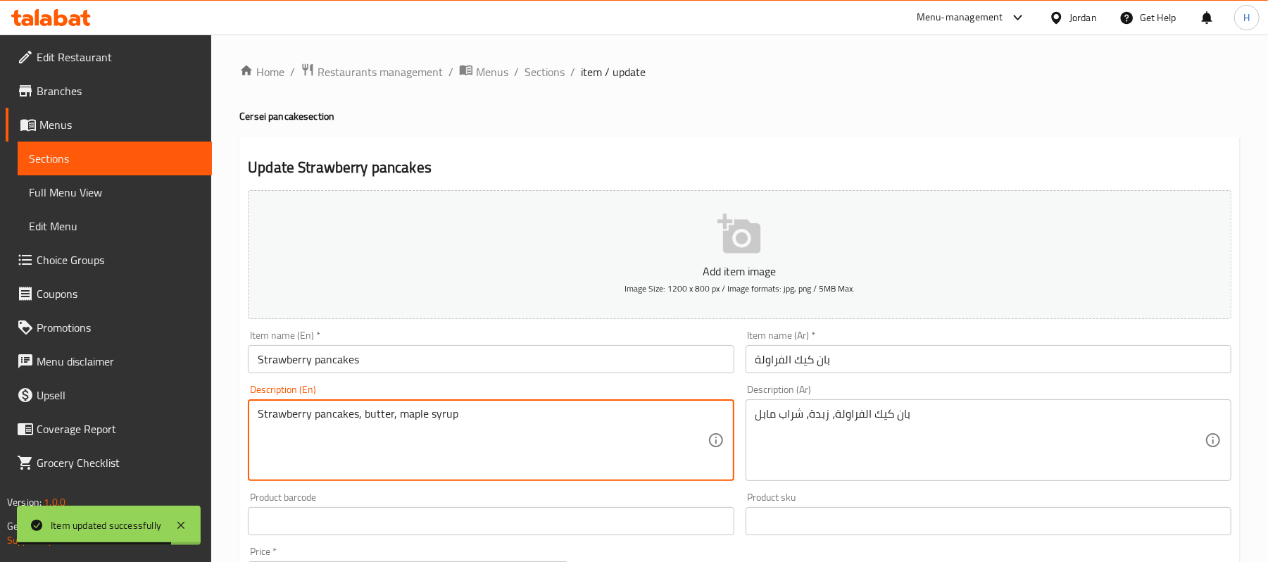
drag, startPoint x: 361, startPoint y: 417, endPoint x: 92, endPoint y: 408, distance: 269.1
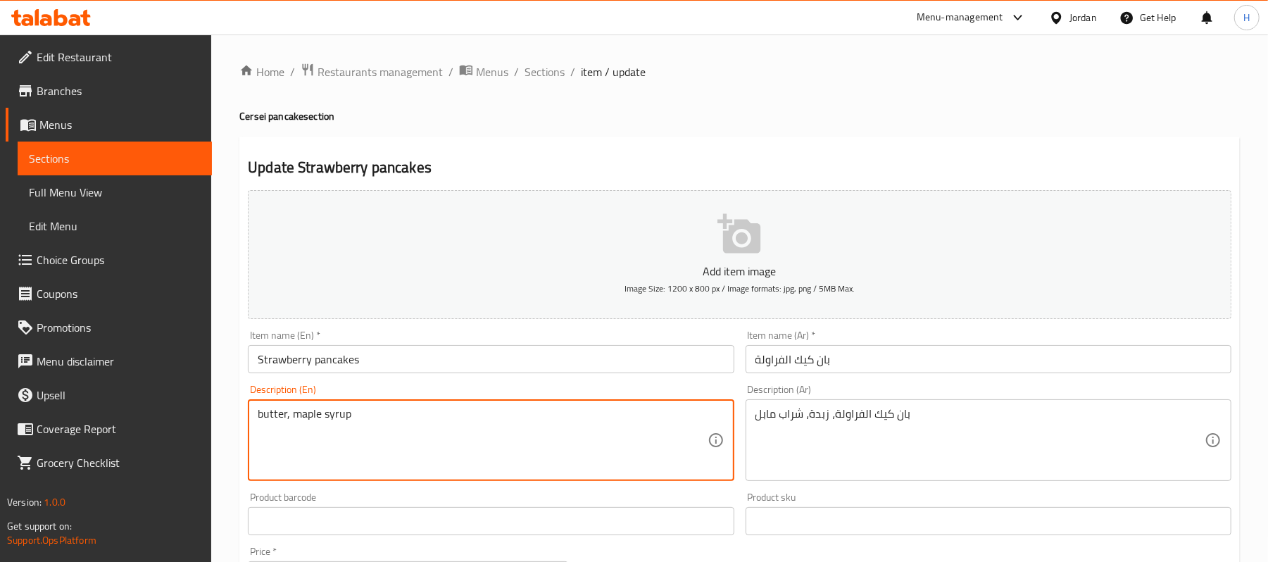
type textarea "butter, maple syrup"
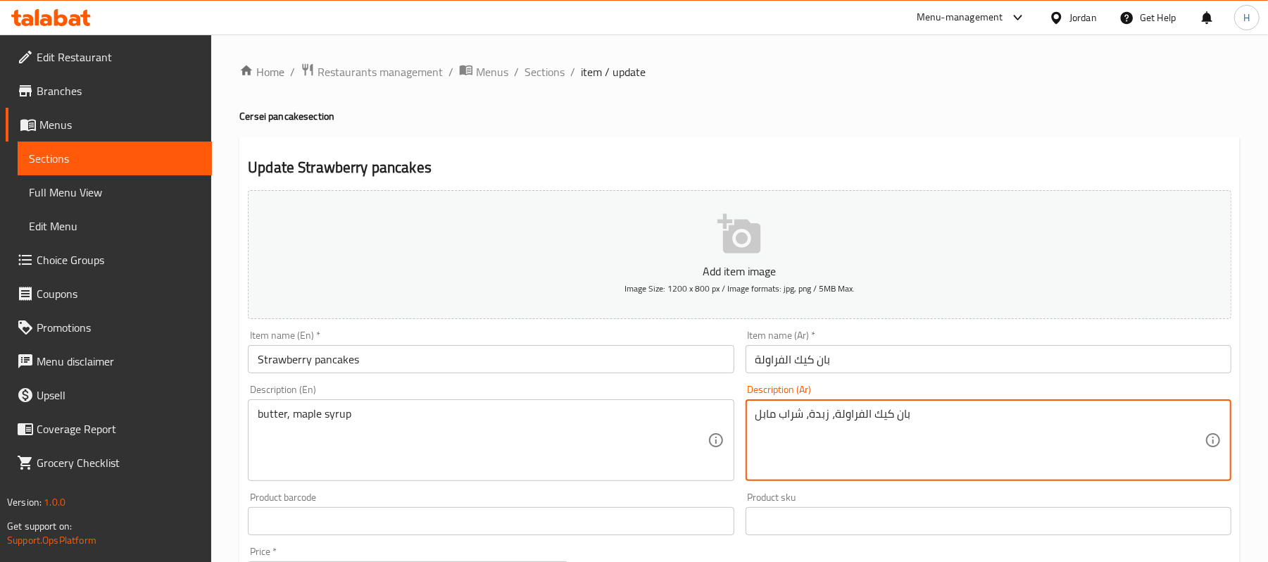
drag, startPoint x: 829, startPoint y: 415, endPoint x: 956, endPoint y: 415, distance: 126.8
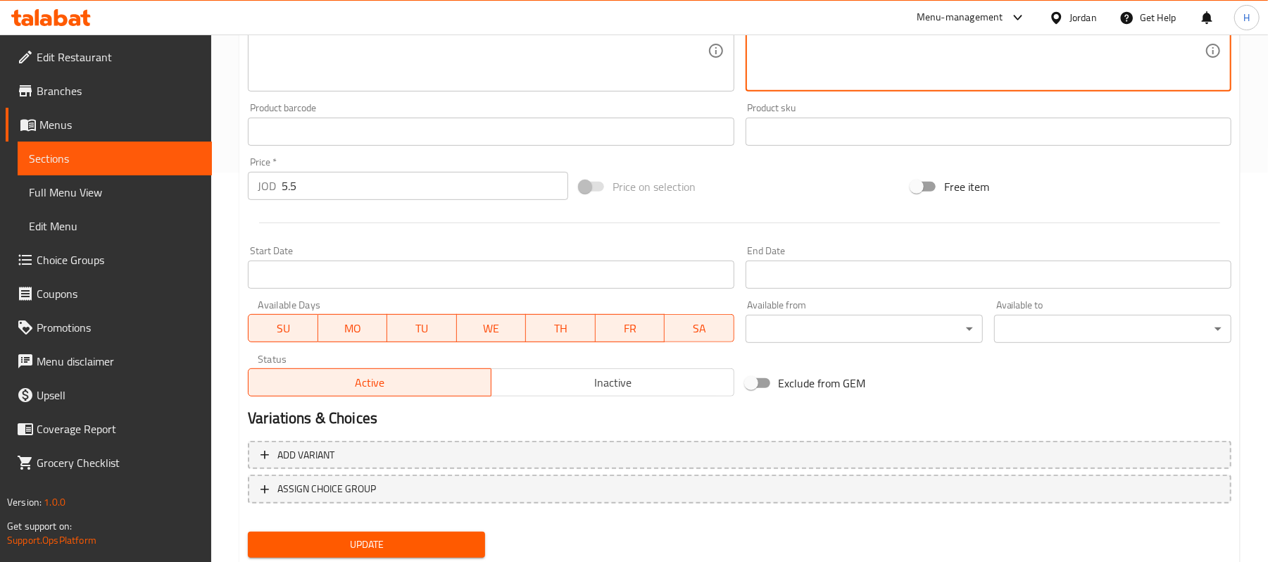
scroll to position [432, 0]
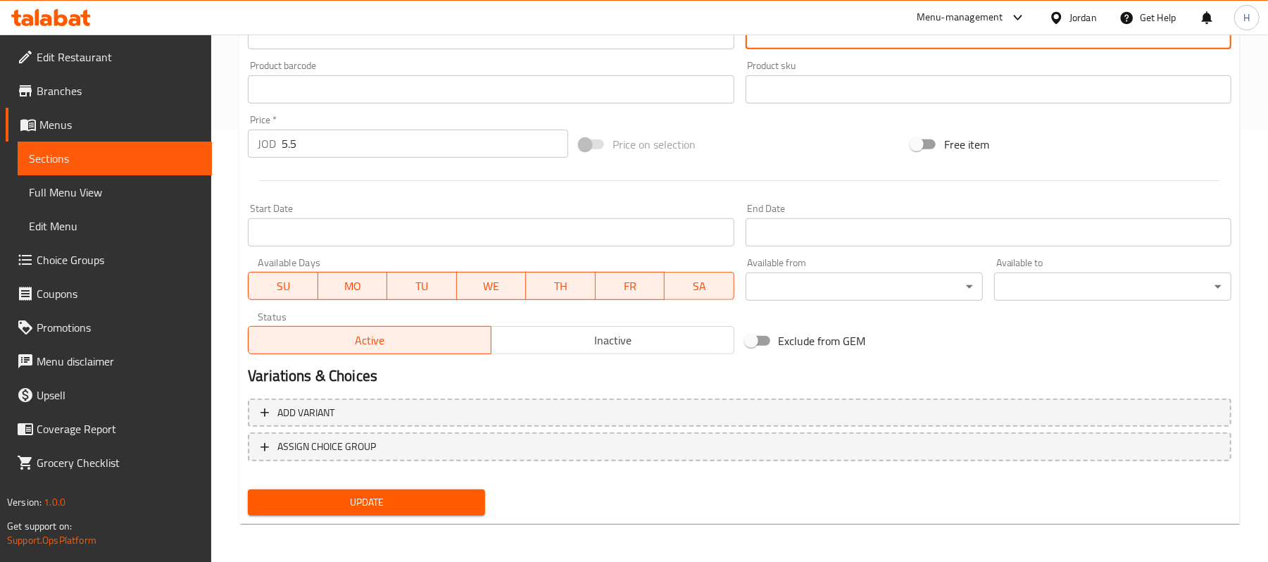
type textarea "زبدة، شراب مابل"
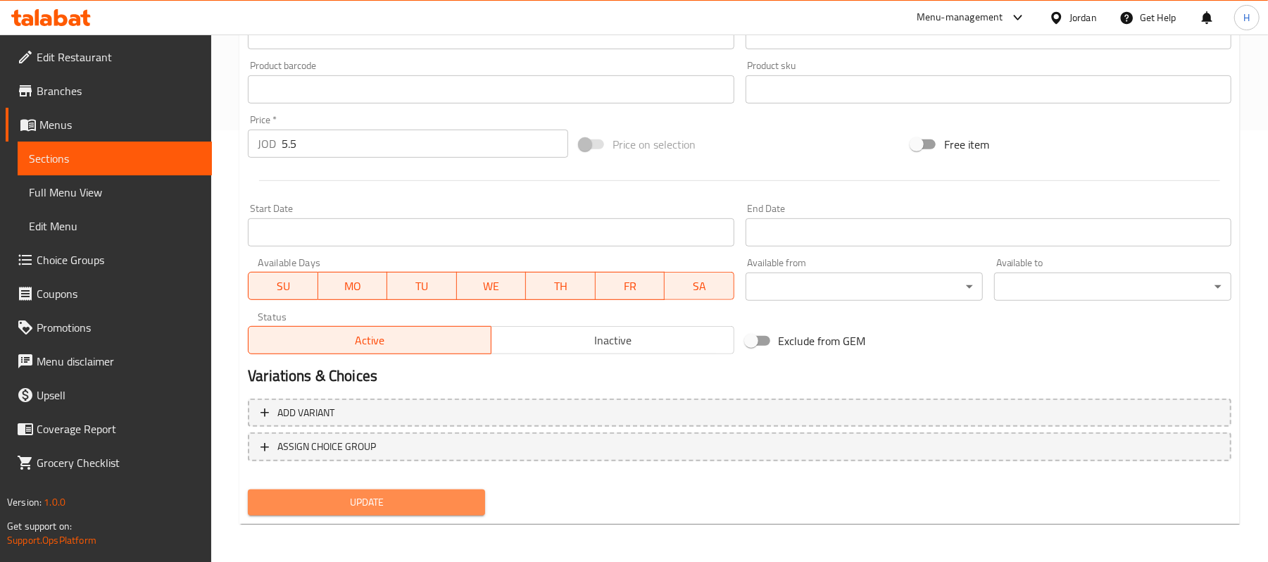
click at [403, 496] on span "Update" at bounding box center [366, 503] width 215 height 18
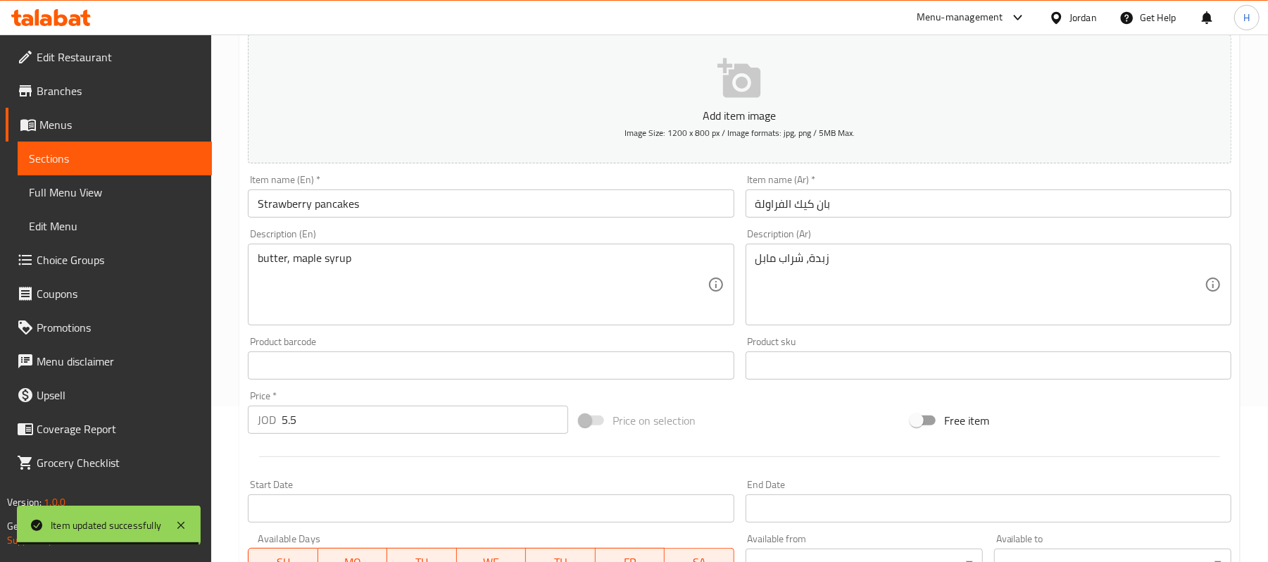
scroll to position [150, 0]
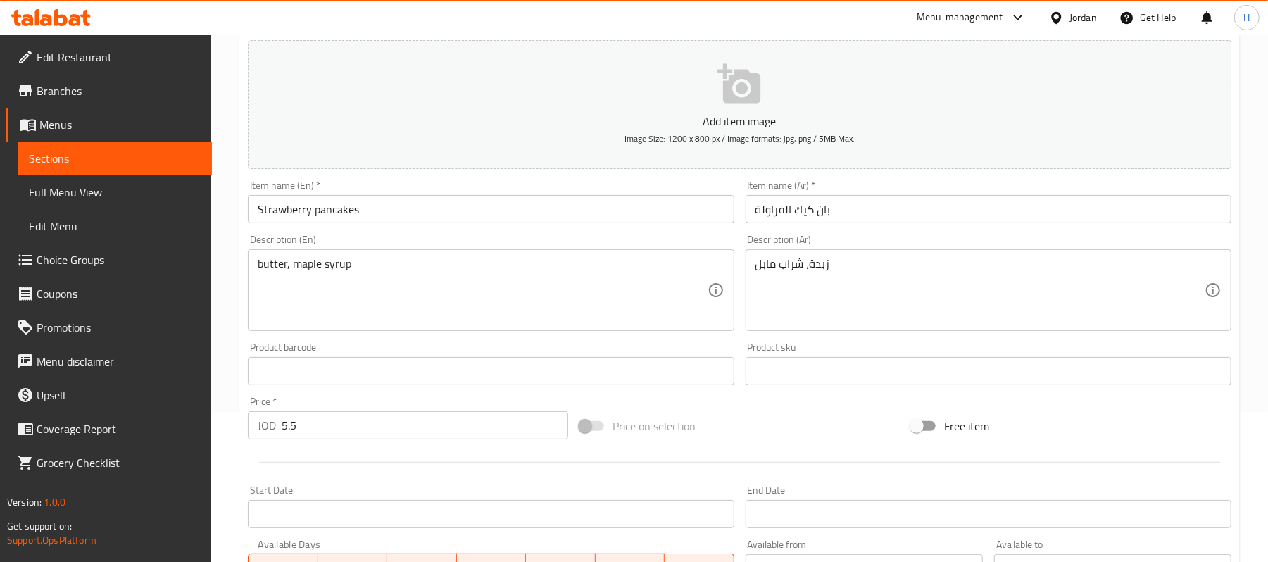
click at [57, 15] on icon at bounding box center [60, 17] width 13 height 17
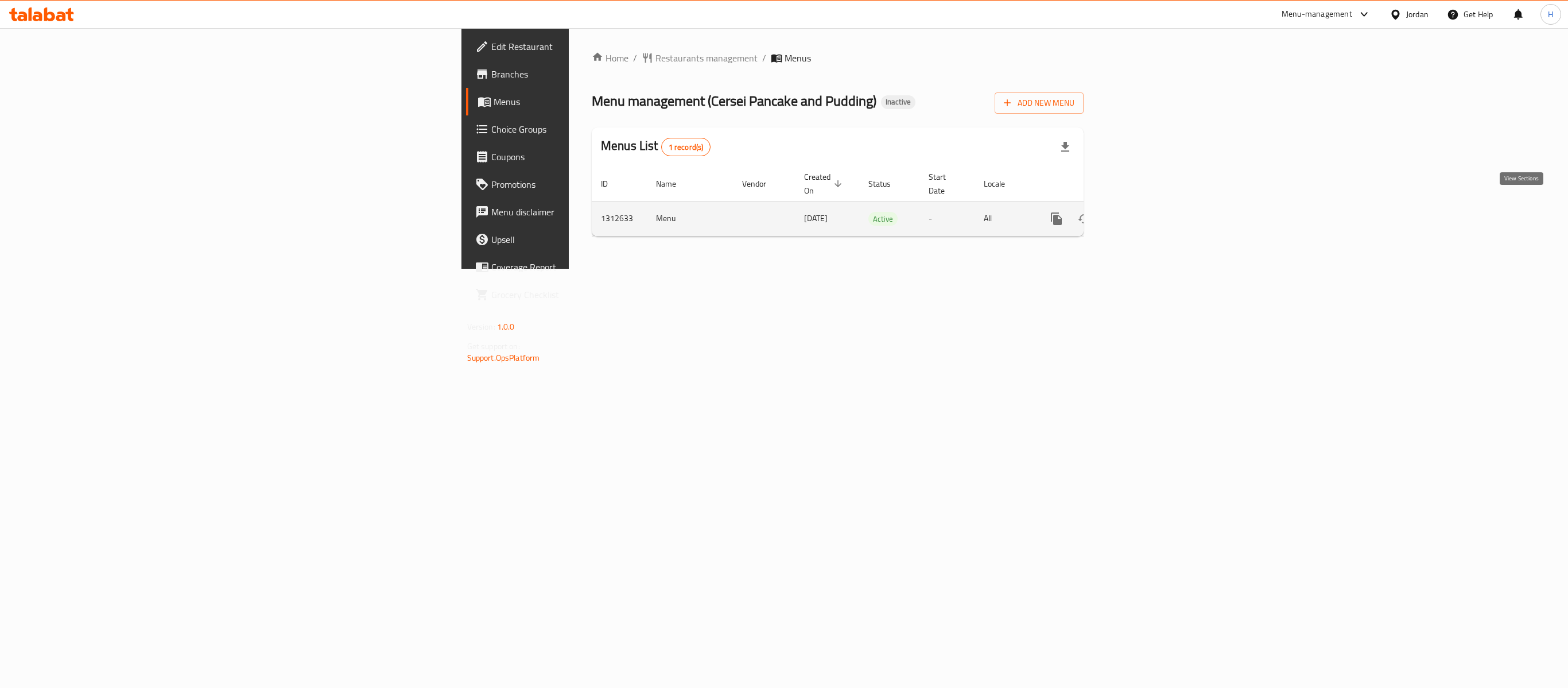
click at [1153, 208] on link "enhanced table" at bounding box center [1139, 218] width 28 height 28
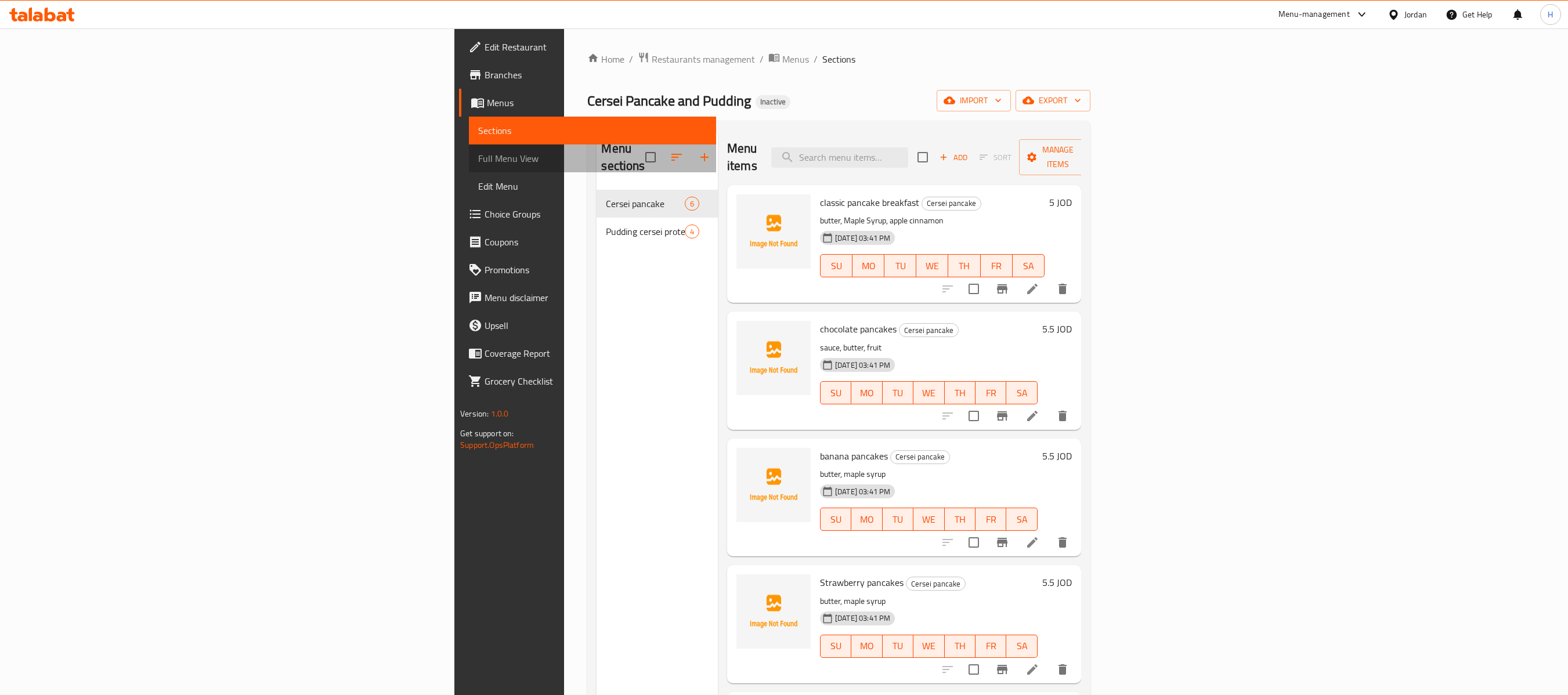
click at [478, 156] on span "Full Menu View" at bounding box center [592, 158] width 228 height 14
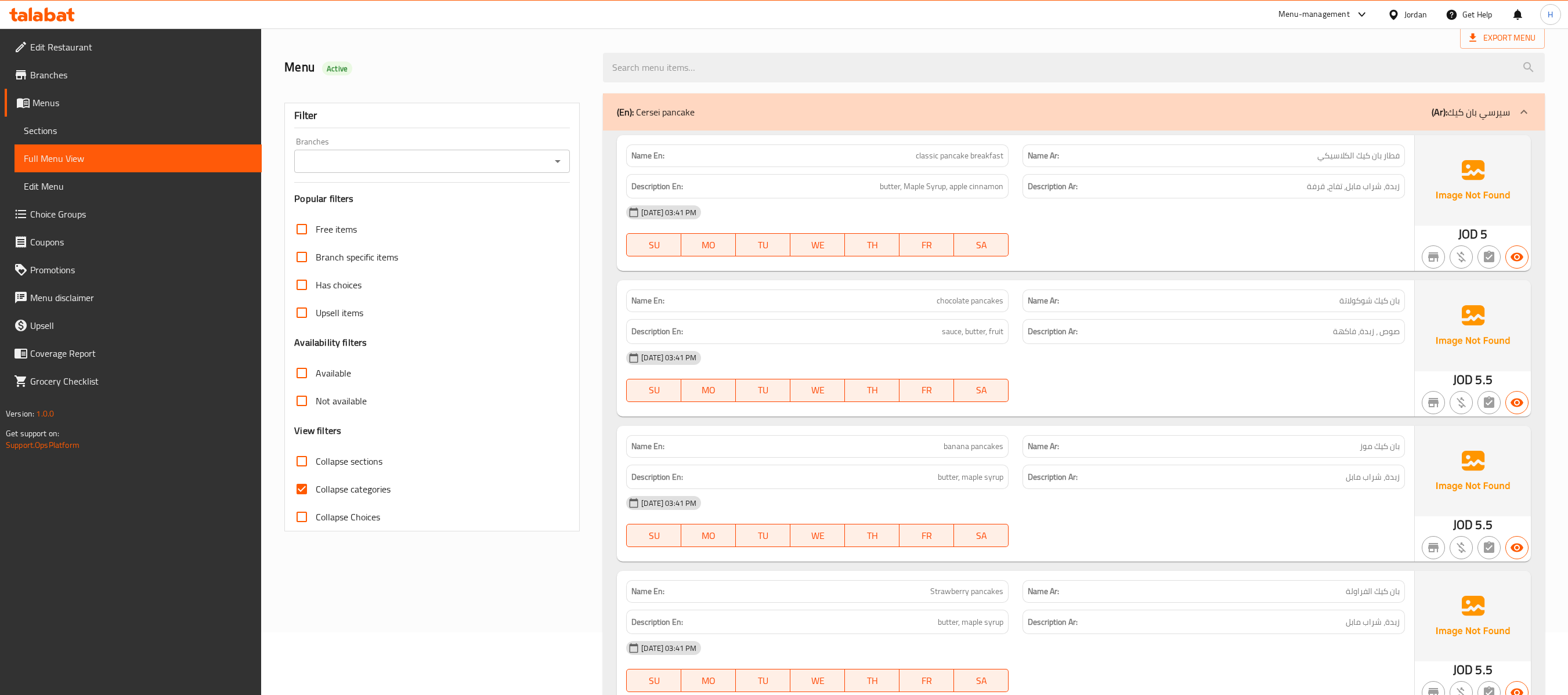
scroll to position [116, 0]
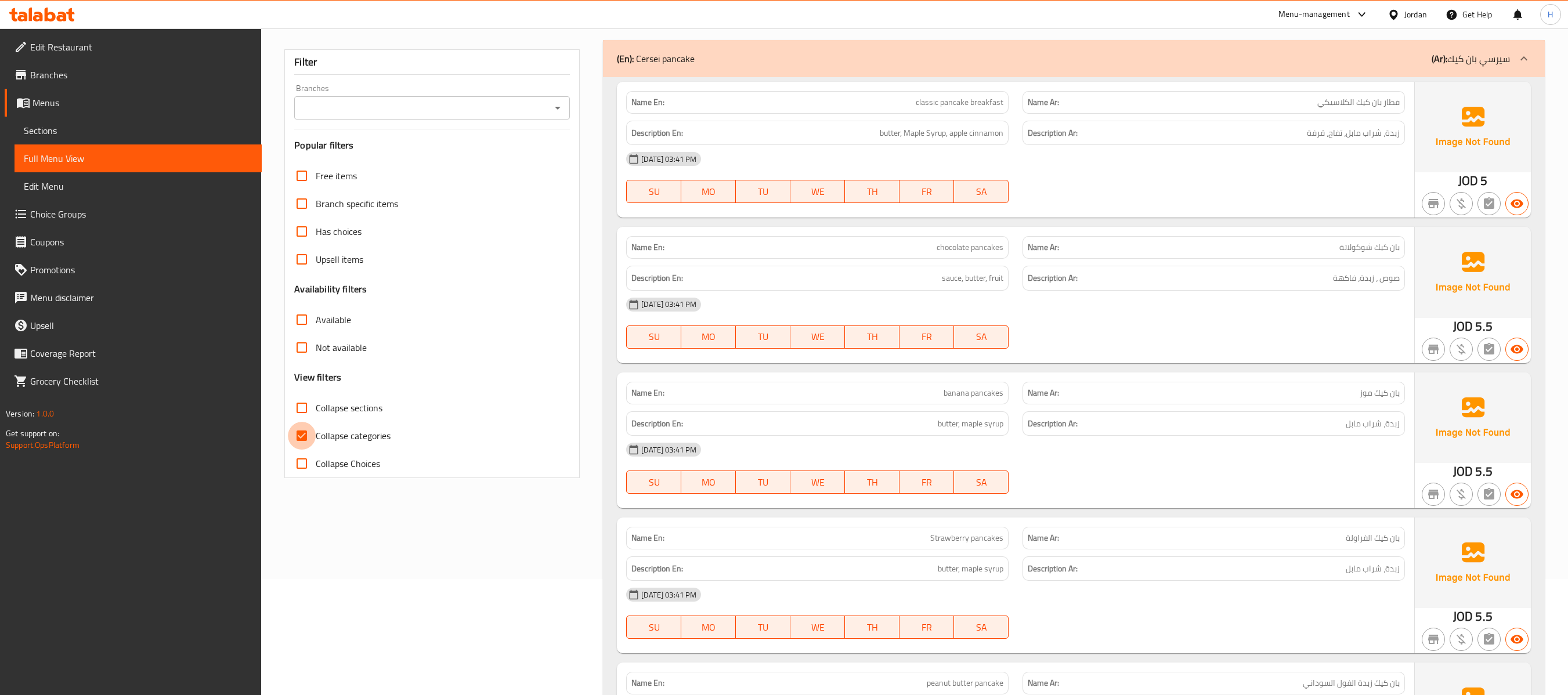
click at [298, 436] on input "Collapse categories" at bounding box center [302, 436] width 28 height 28
checkbox input "false"
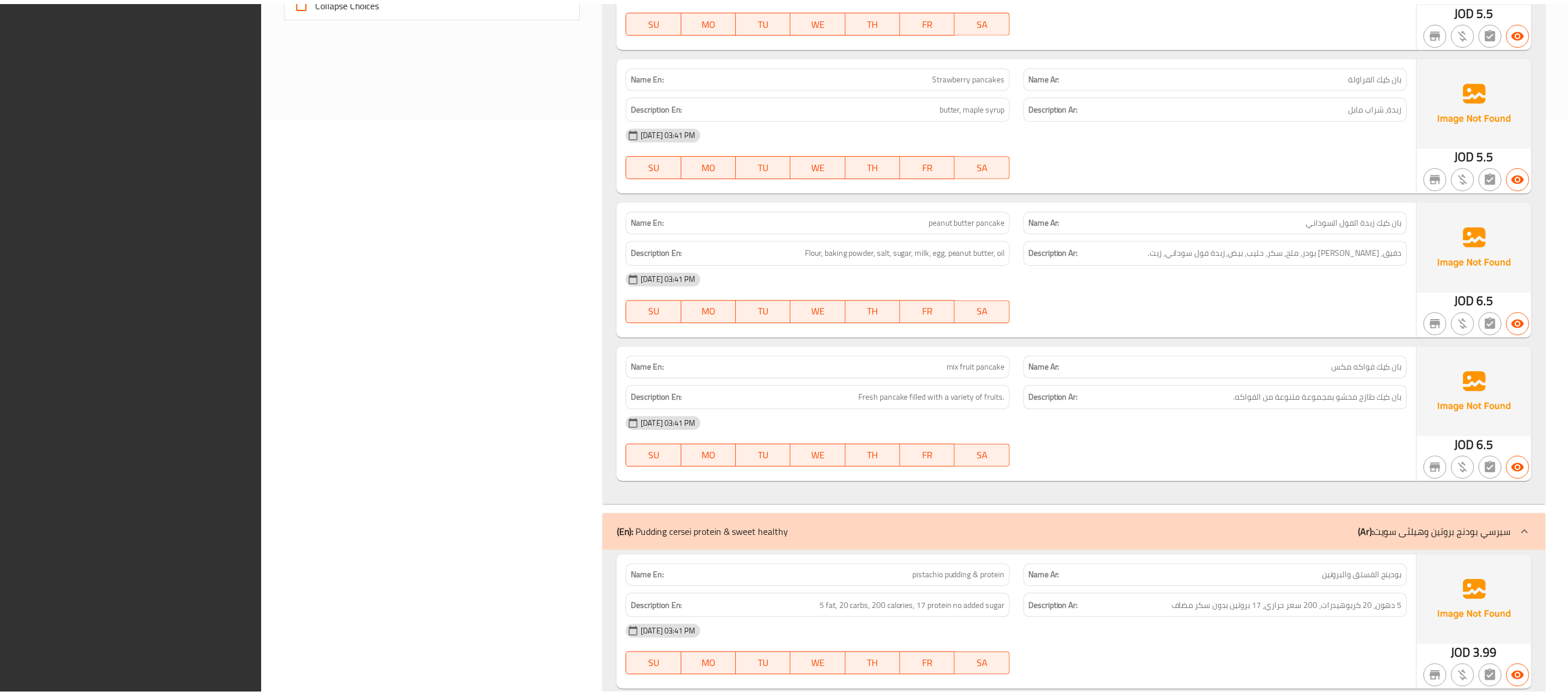
scroll to position [1077, 0]
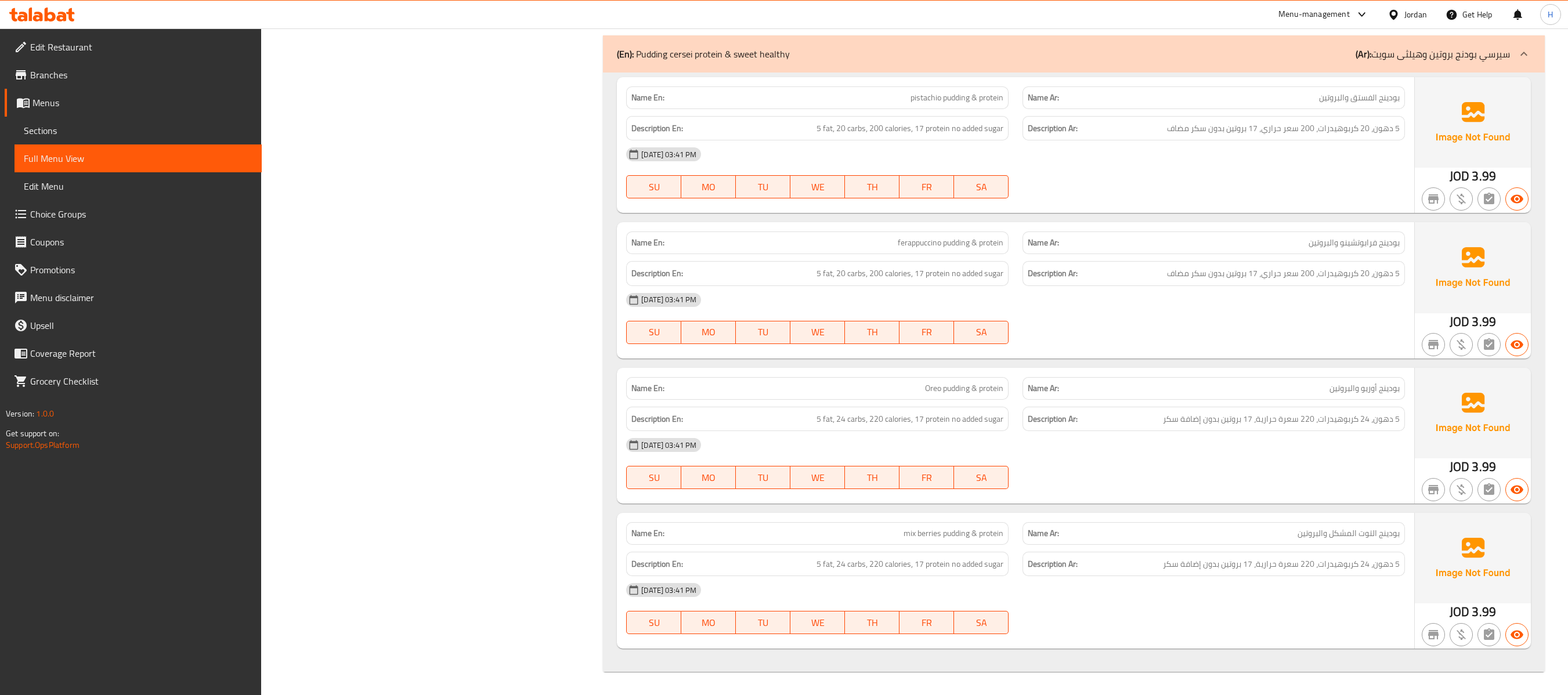
drag, startPoint x: 62, startPoint y: 66, endPoint x: 119, endPoint y: 72, distance: 57.3
click at [62, 68] on span "Branches" at bounding box center [142, 74] width 222 height 14
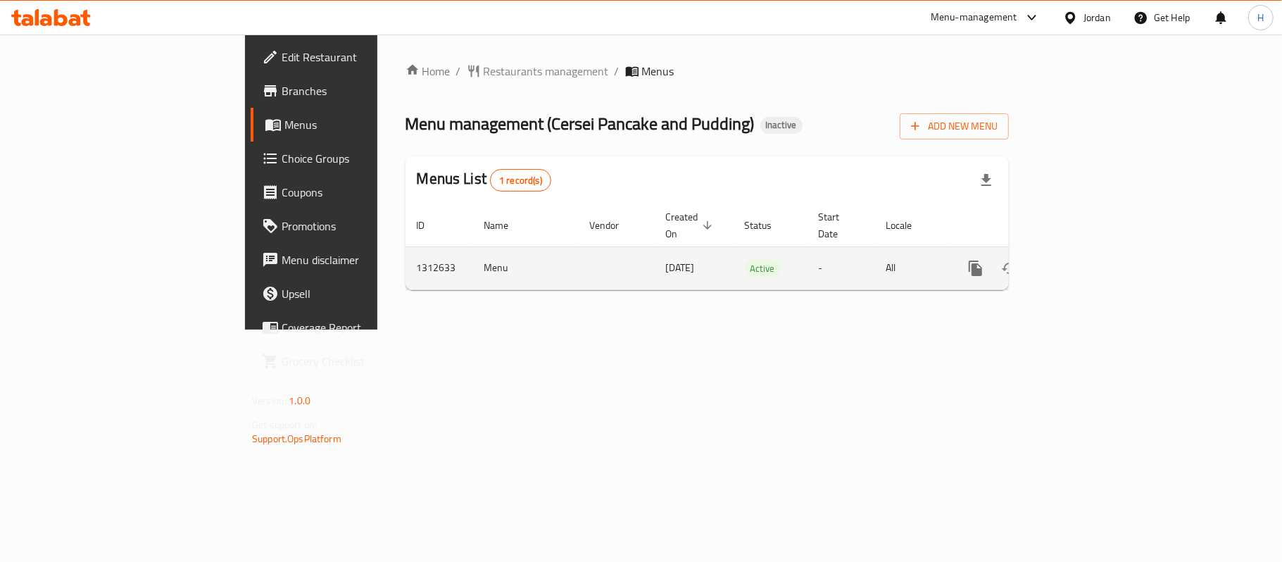
click at [1086, 260] on icon "enhanced table" at bounding box center [1077, 268] width 17 height 17
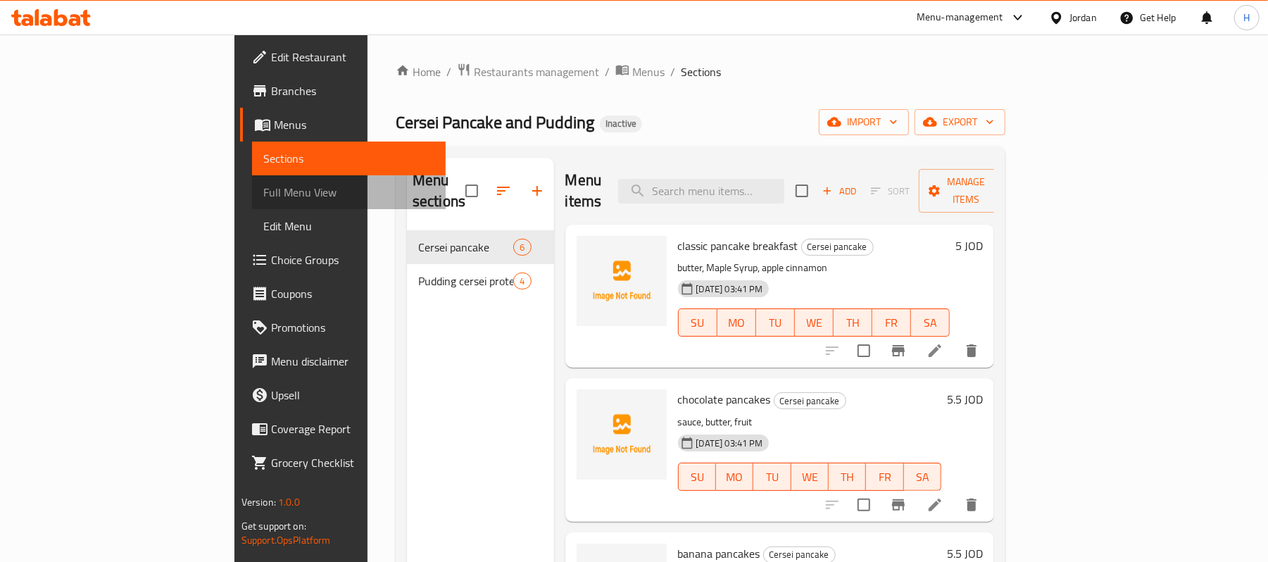
click at [263, 198] on span "Full Menu View" at bounding box center [349, 192] width 172 height 17
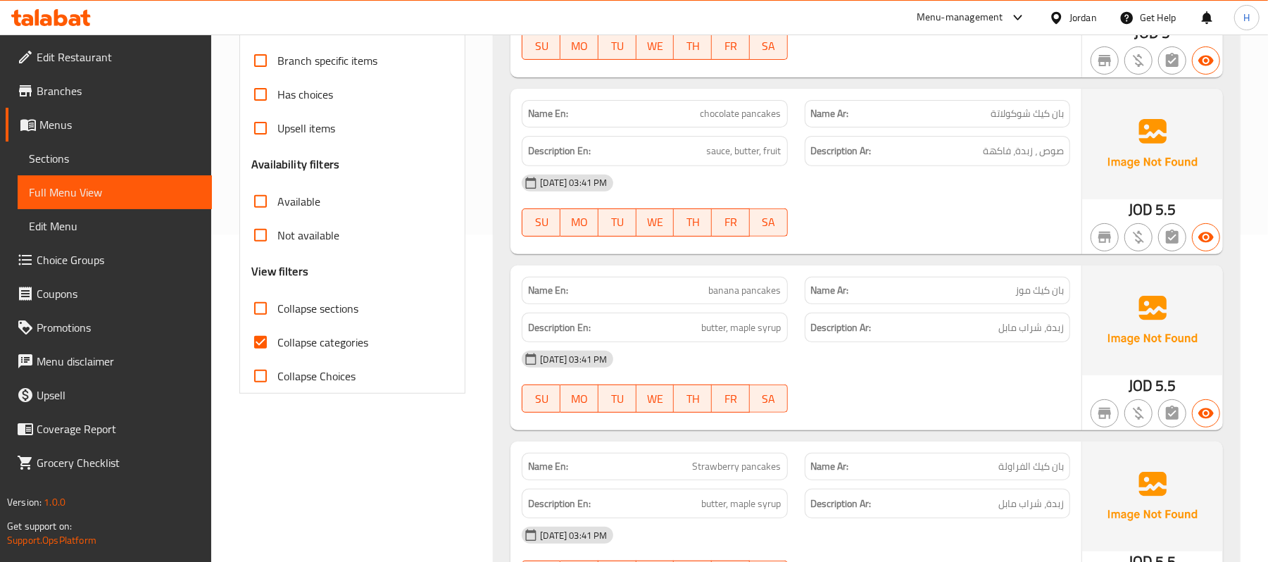
scroll to position [375, 0]
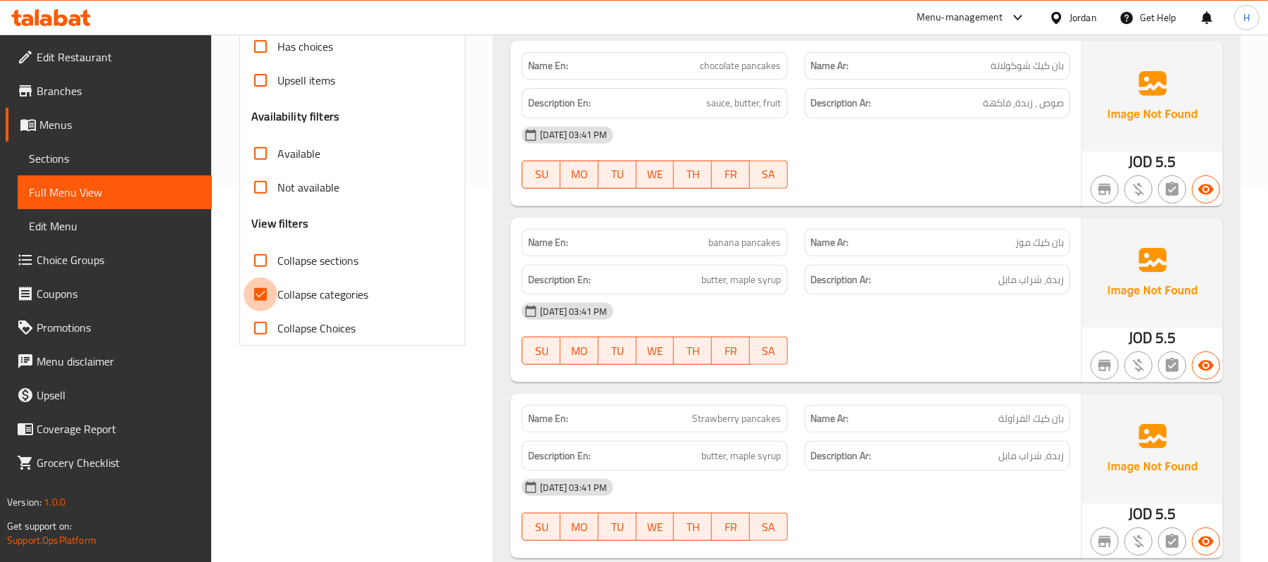
click at [252, 286] on input "Collapse categories" at bounding box center [261, 294] width 34 height 34
checkbox input "false"
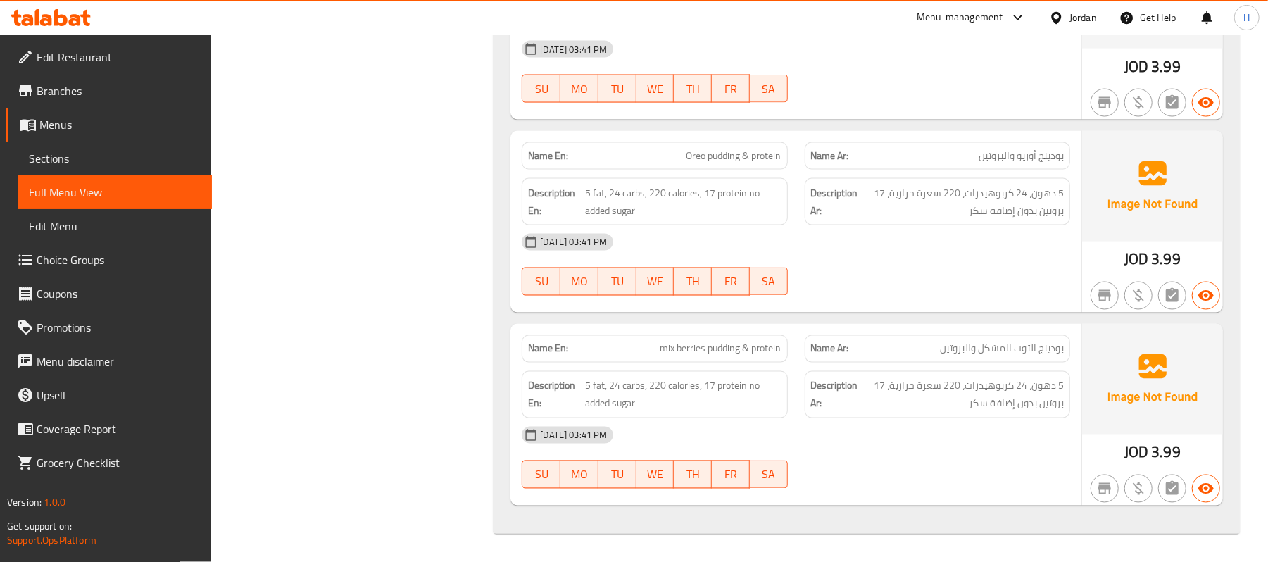
scroll to position [1672, 0]
